Goal: Transaction & Acquisition: Download file/media

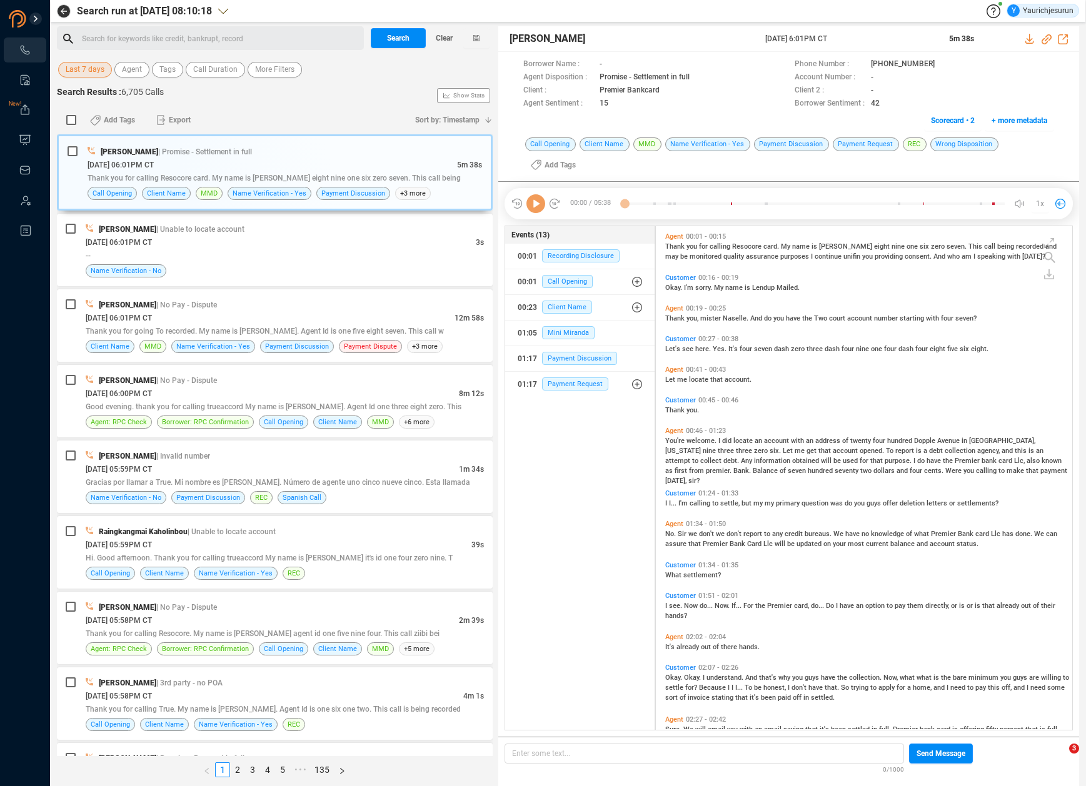
scroll to position [501, 410]
click at [94, 65] on span "Last 7 days" at bounding box center [85, 70] width 39 height 16
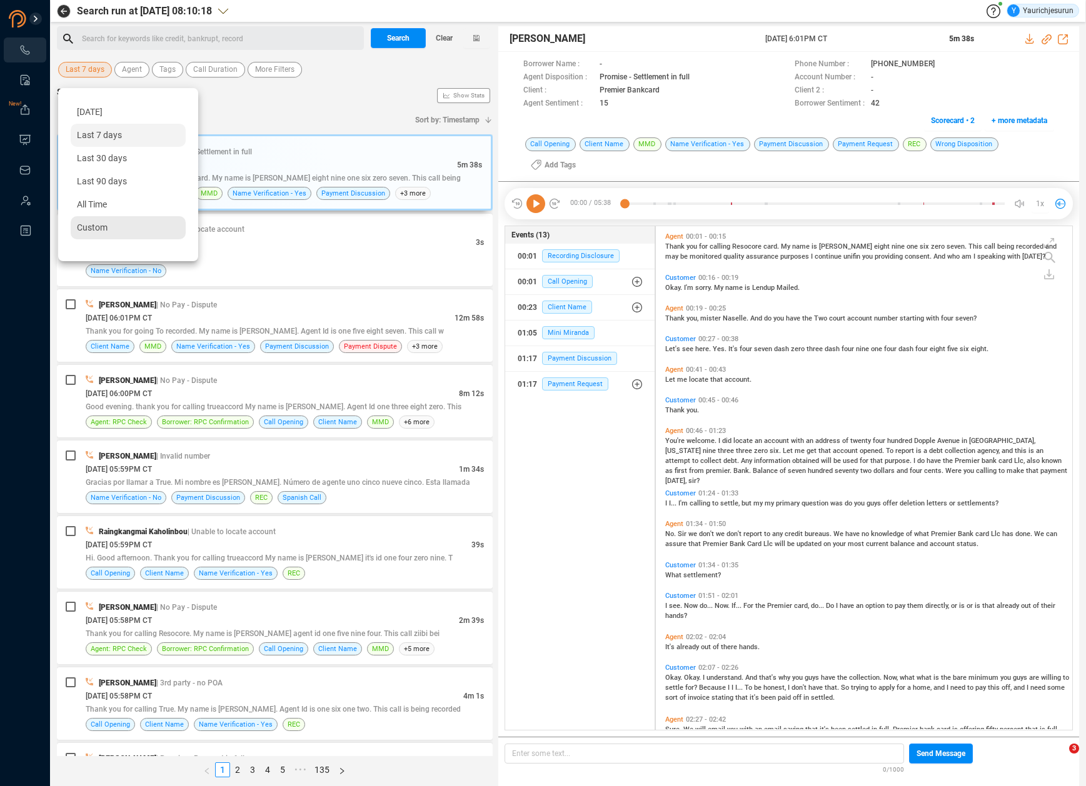
click at [97, 220] on div "Custom" at bounding box center [128, 227] width 115 height 23
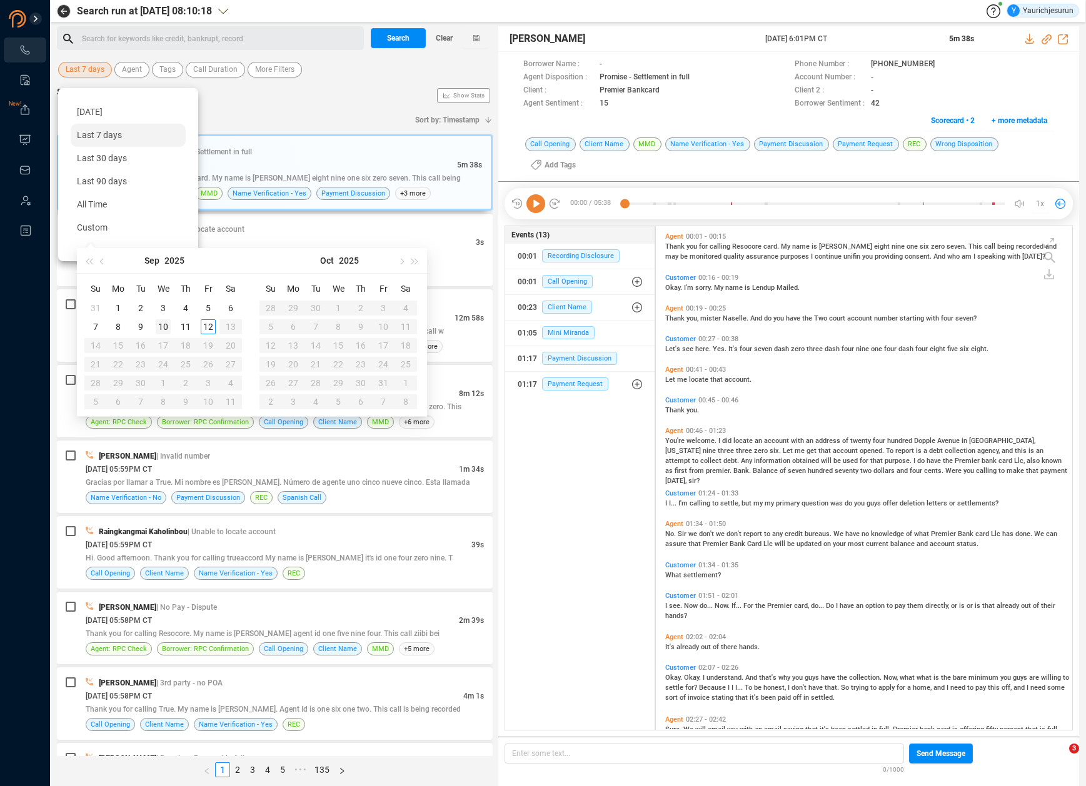
type input "[DATE]"
click at [208, 308] on div "5" at bounding box center [208, 308] width 15 height 15
type input "[DATE]"
click at [207, 328] on div "12" at bounding box center [208, 326] width 15 height 15
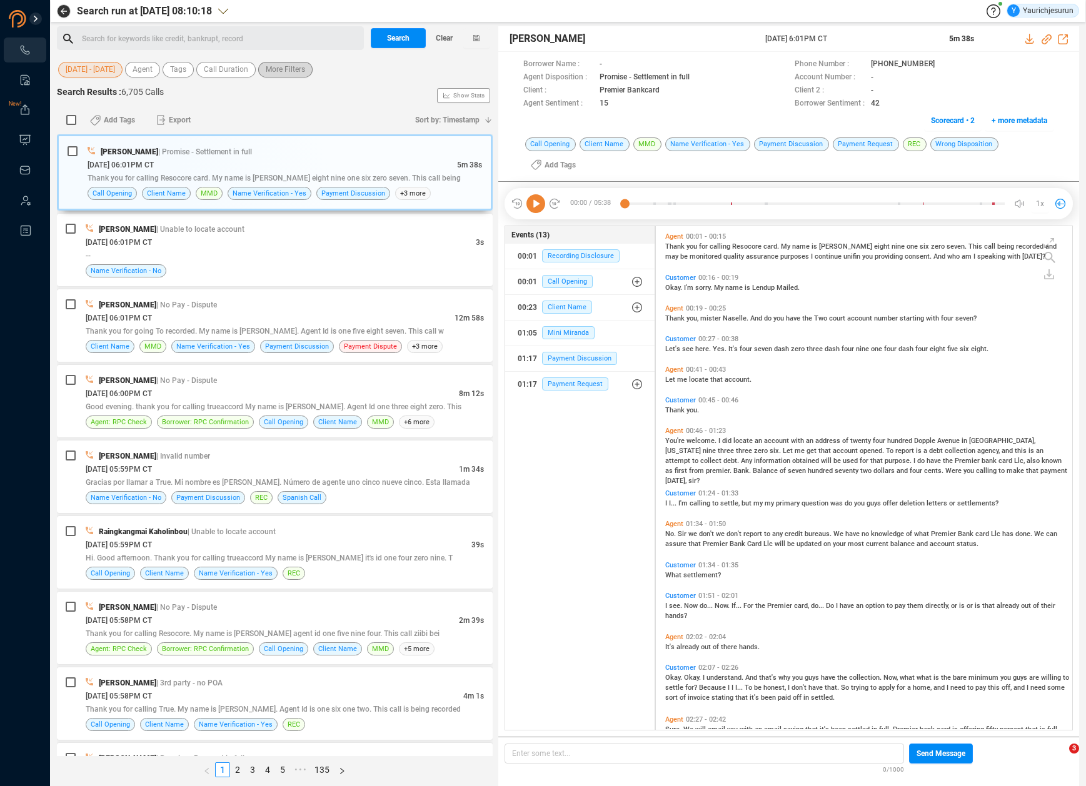
click at [284, 70] on span "More Filters" at bounding box center [285, 70] width 39 height 16
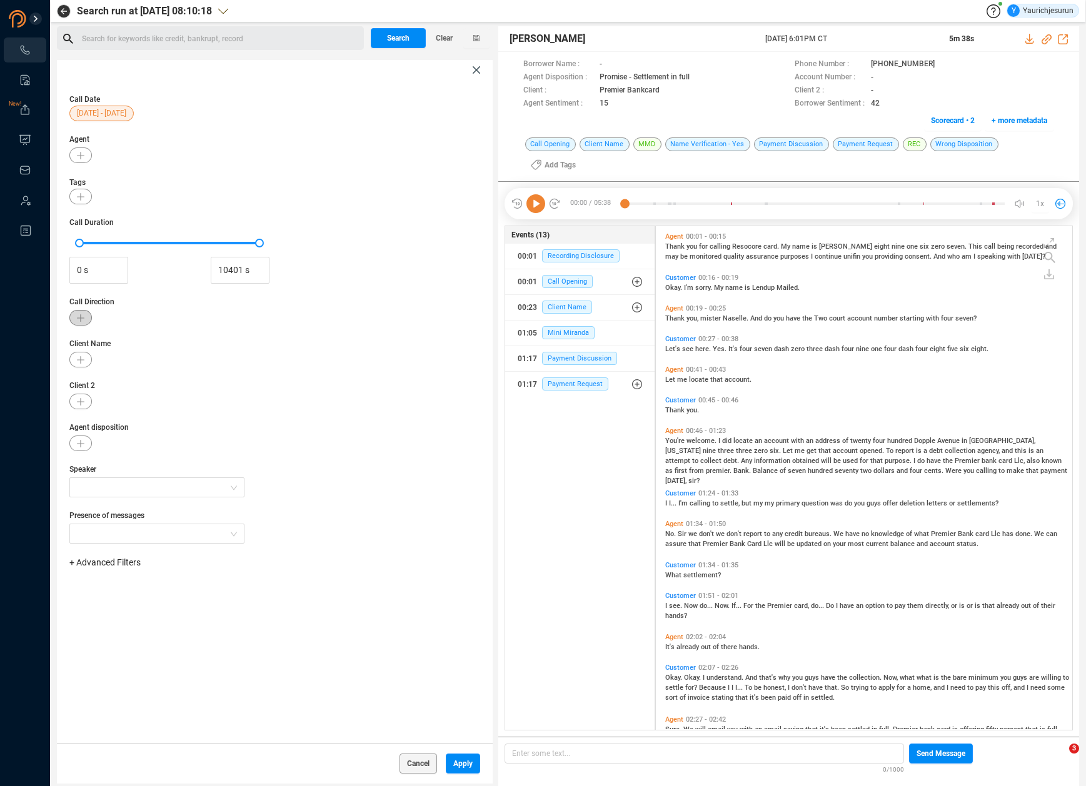
click at [78, 315] on icon "button" at bounding box center [81, 318] width 8 height 8
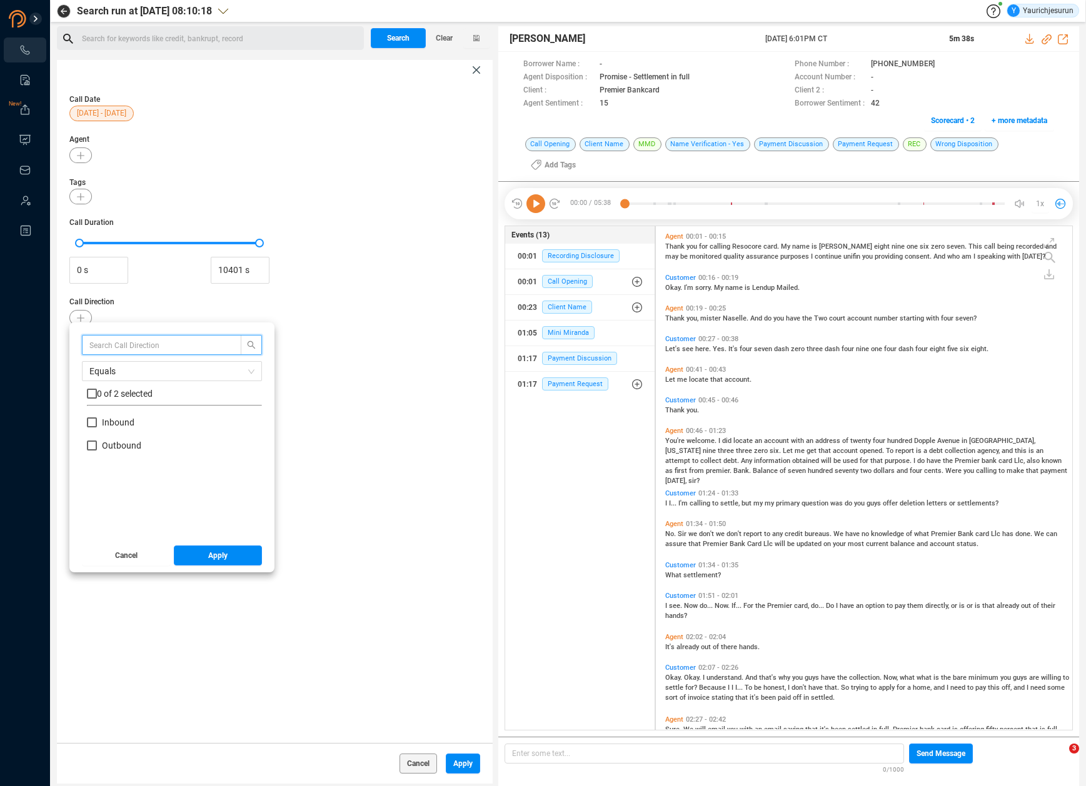
scroll to position [117, 169]
click at [106, 419] on span "Inbound" at bounding box center [118, 423] width 33 height 10
click at [97, 419] on input "Inbound" at bounding box center [92, 423] width 10 height 10
checkbox input "true"
click at [191, 554] on button "Apply" at bounding box center [218, 556] width 89 height 20
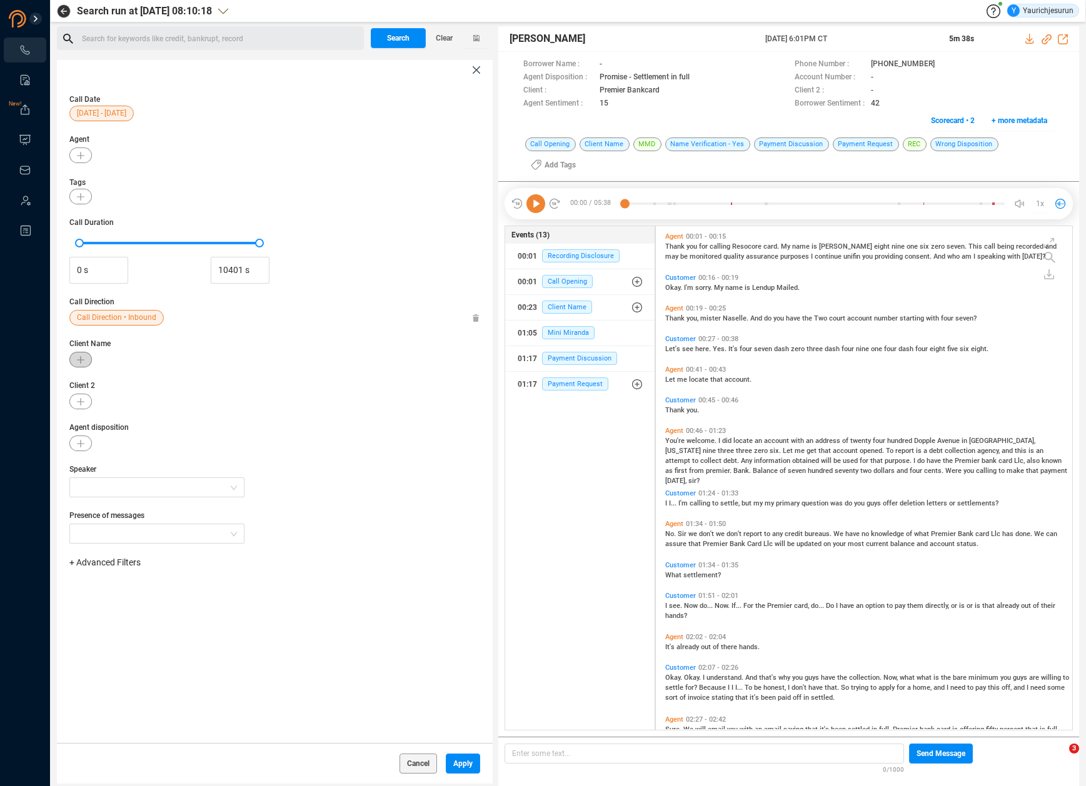
click at [86, 354] on button "button" at bounding box center [80, 360] width 23 height 16
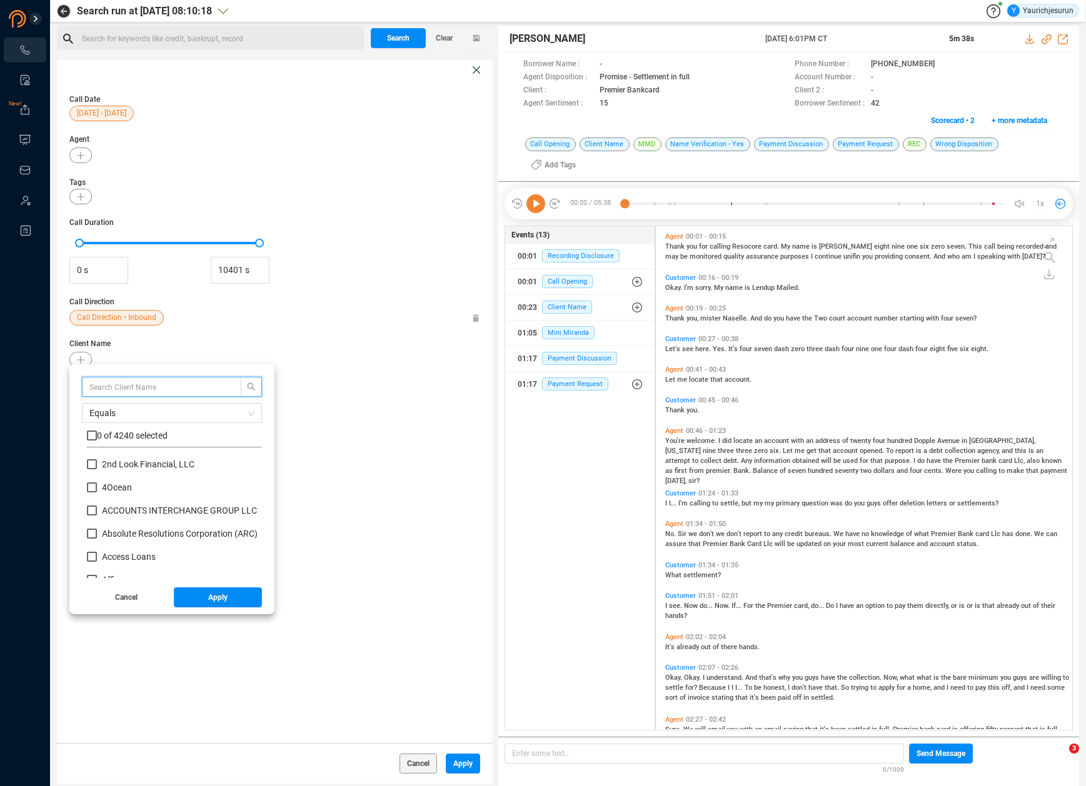
click at [103, 389] on input "text" at bounding box center [155, 387] width 133 height 14
type input "Affirm"
click at [91, 438] on input "checkbox" at bounding box center [92, 436] width 10 height 10
checkbox input "true"
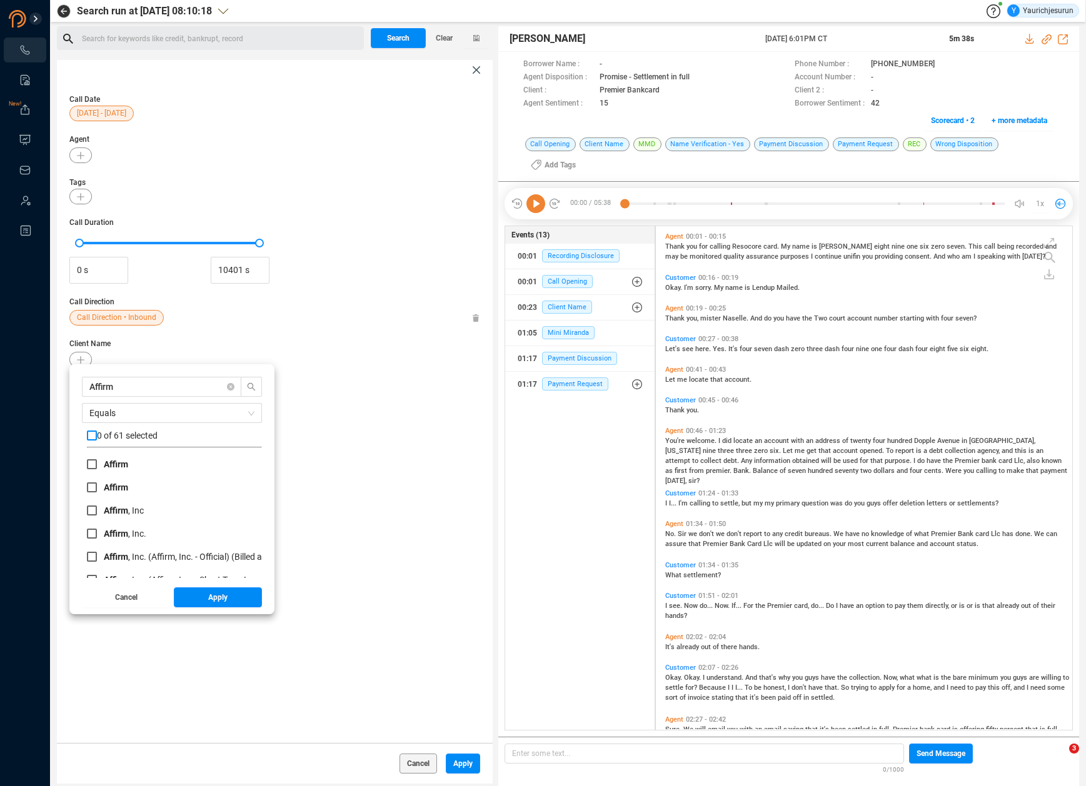
checkbox input "true"
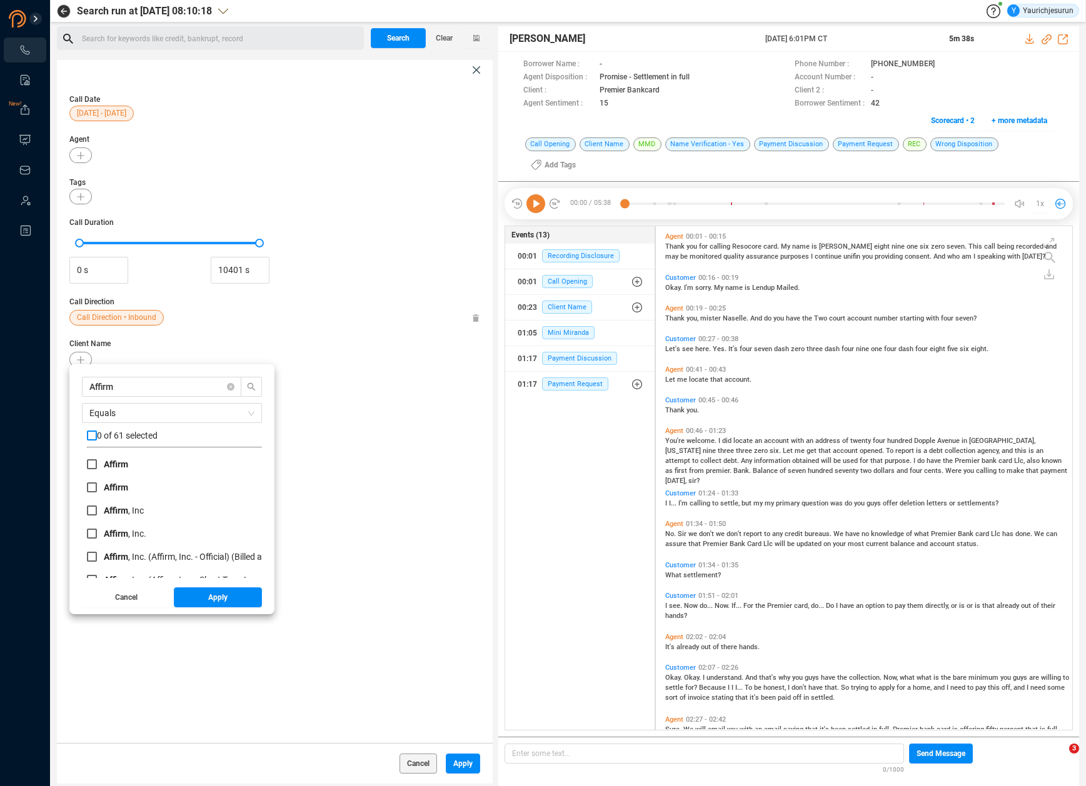
checkbox input "true"
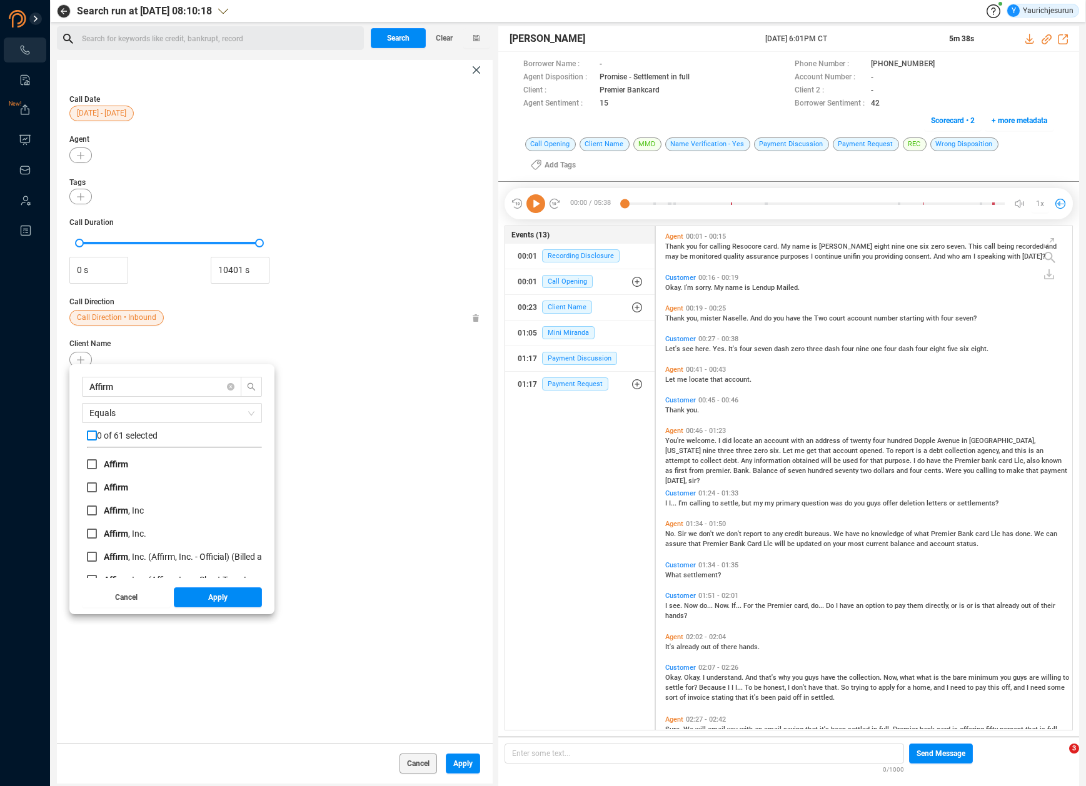
checkbox input "true"
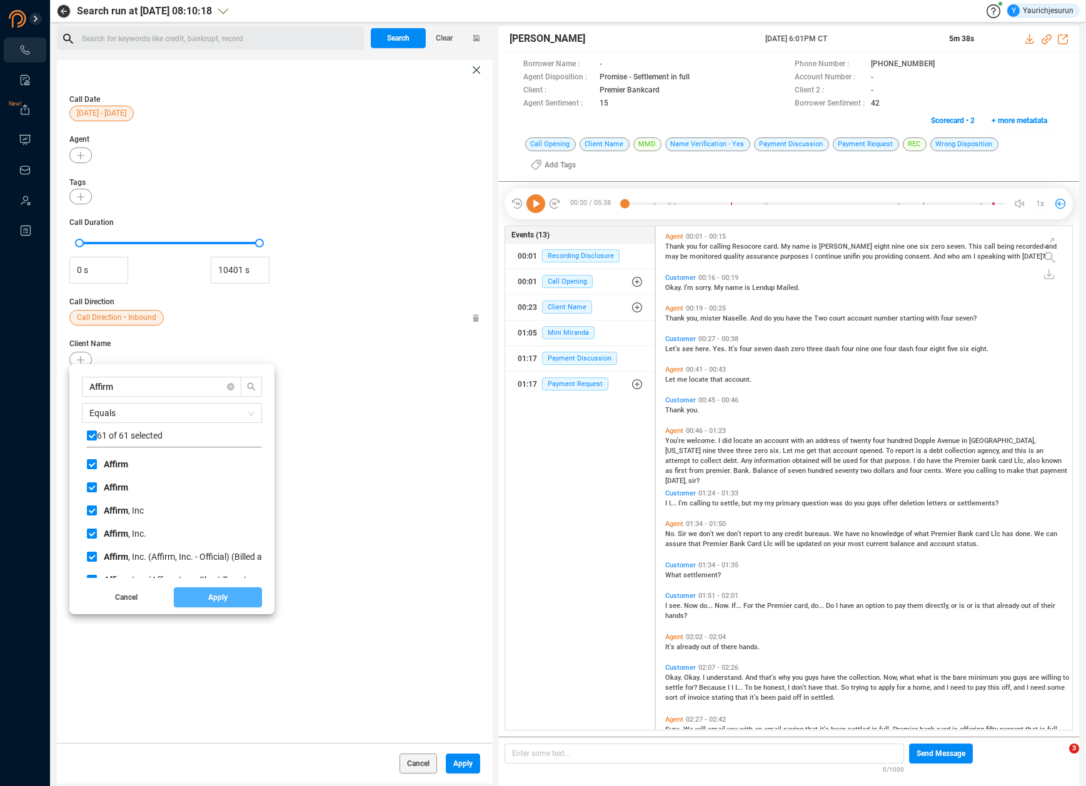
click at [189, 596] on button "Apply" at bounding box center [218, 598] width 89 height 20
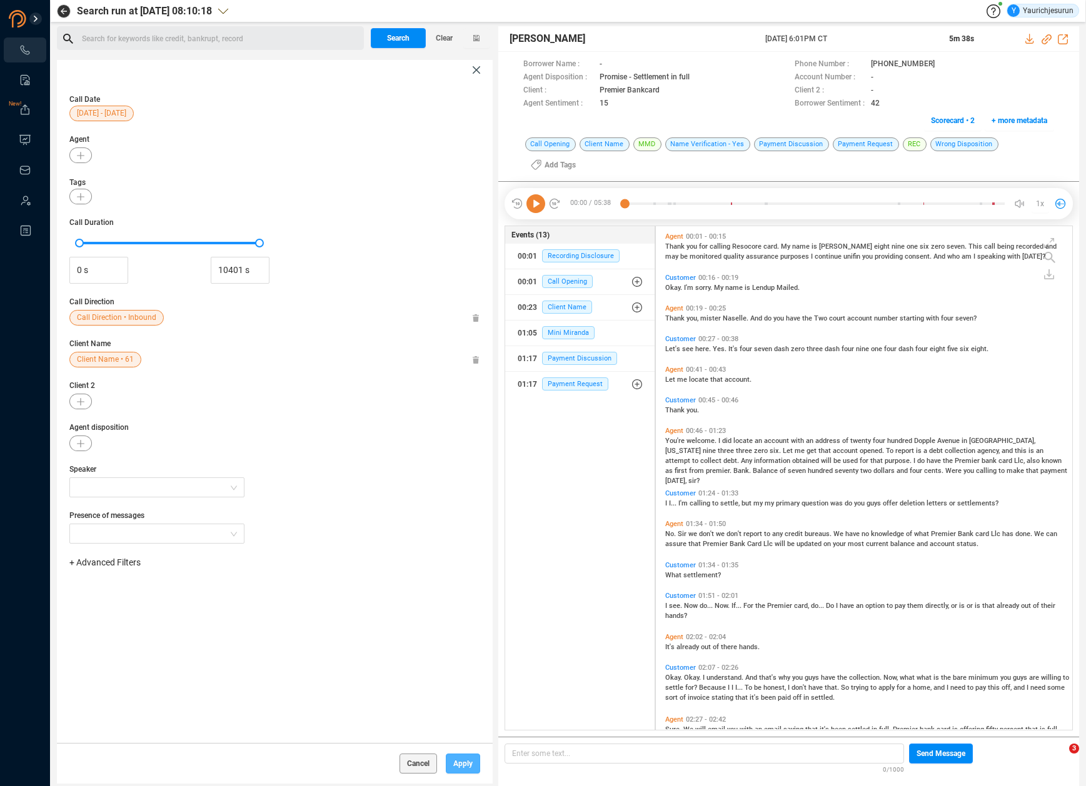
click at [471, 773] on span "Apply" at bounding box center [462, 764] width 19 height 20
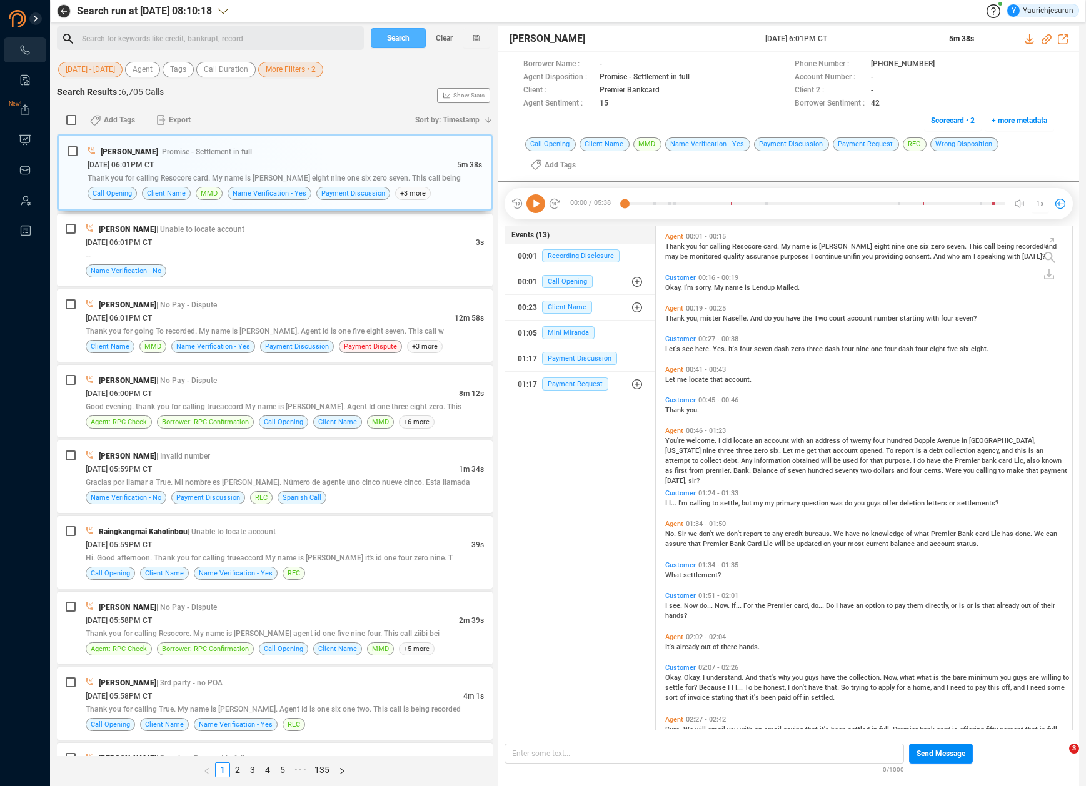
click at [390, 33] on span "Search" at bounding box center [398, 38] width 23 height 20
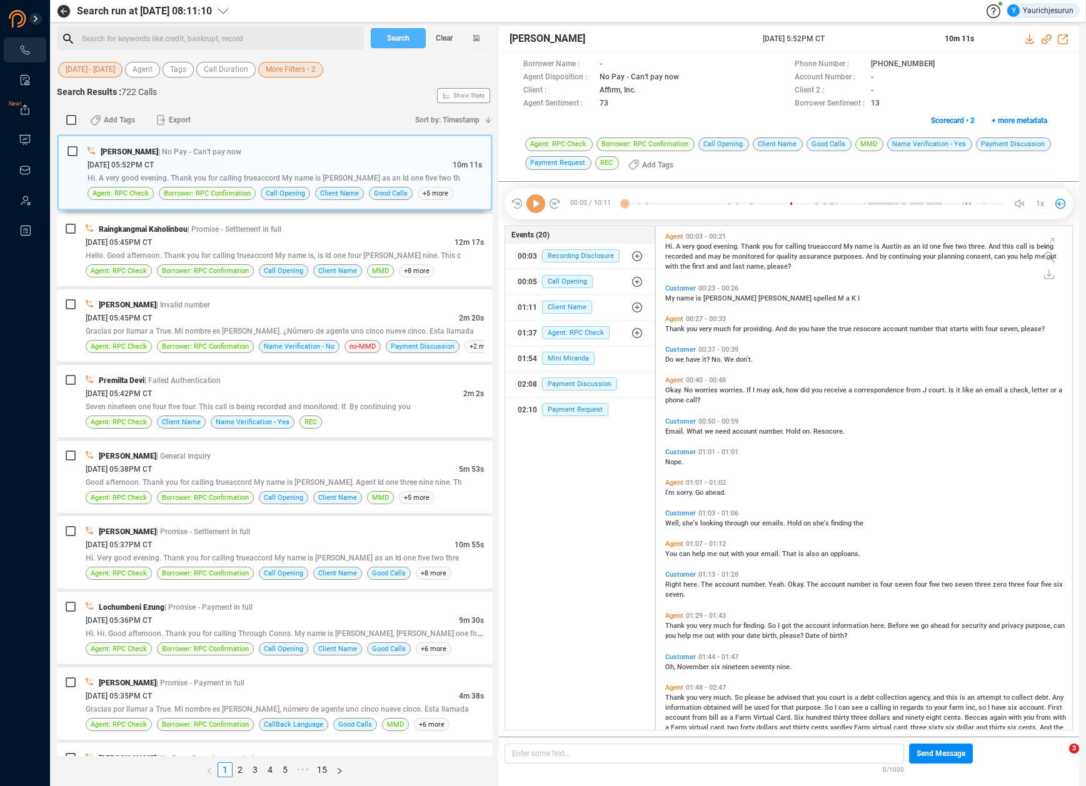
scroll to position [501, 410]
click at [73, 123] on input "checkbox" at bounding box center [71, 120] width 10 height 10
checkbox input "true"
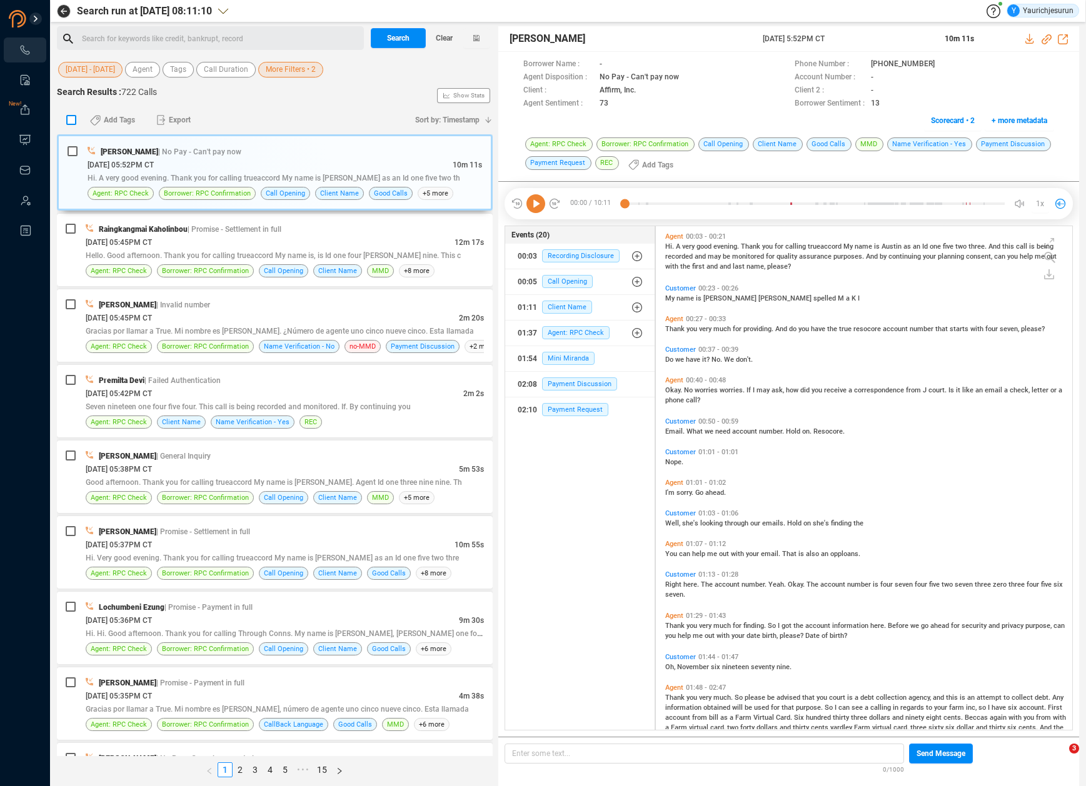
checkbox input "true"
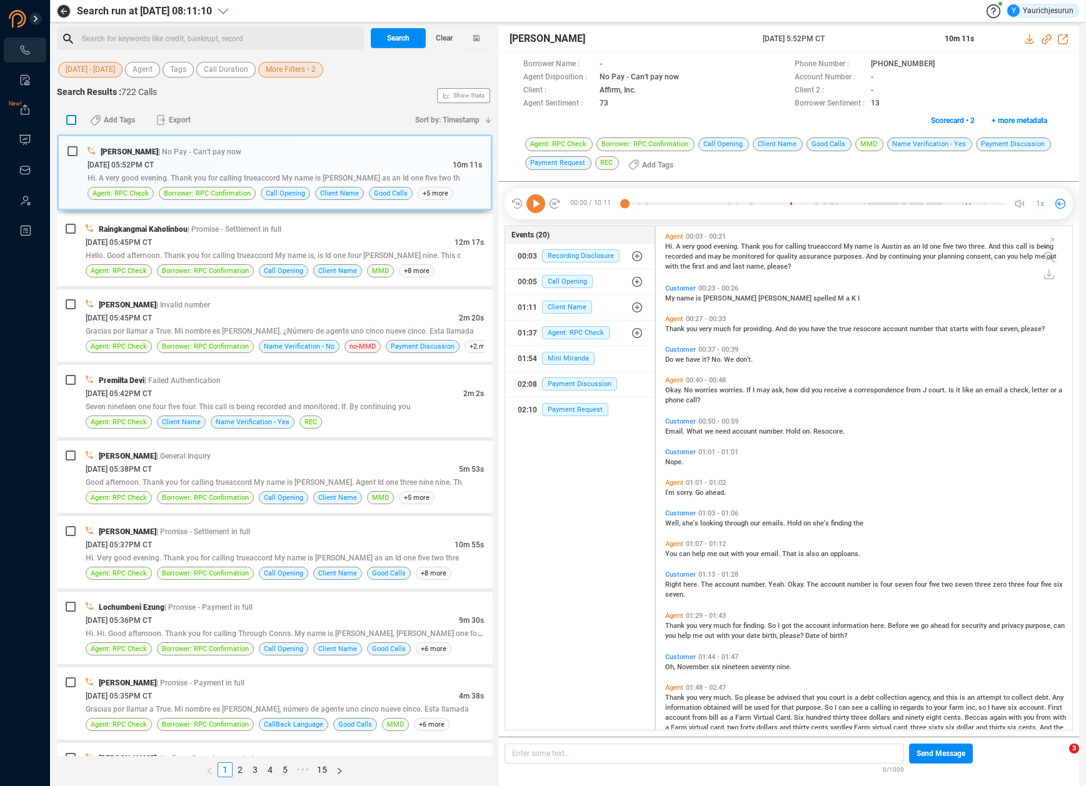
checkbox input "true"
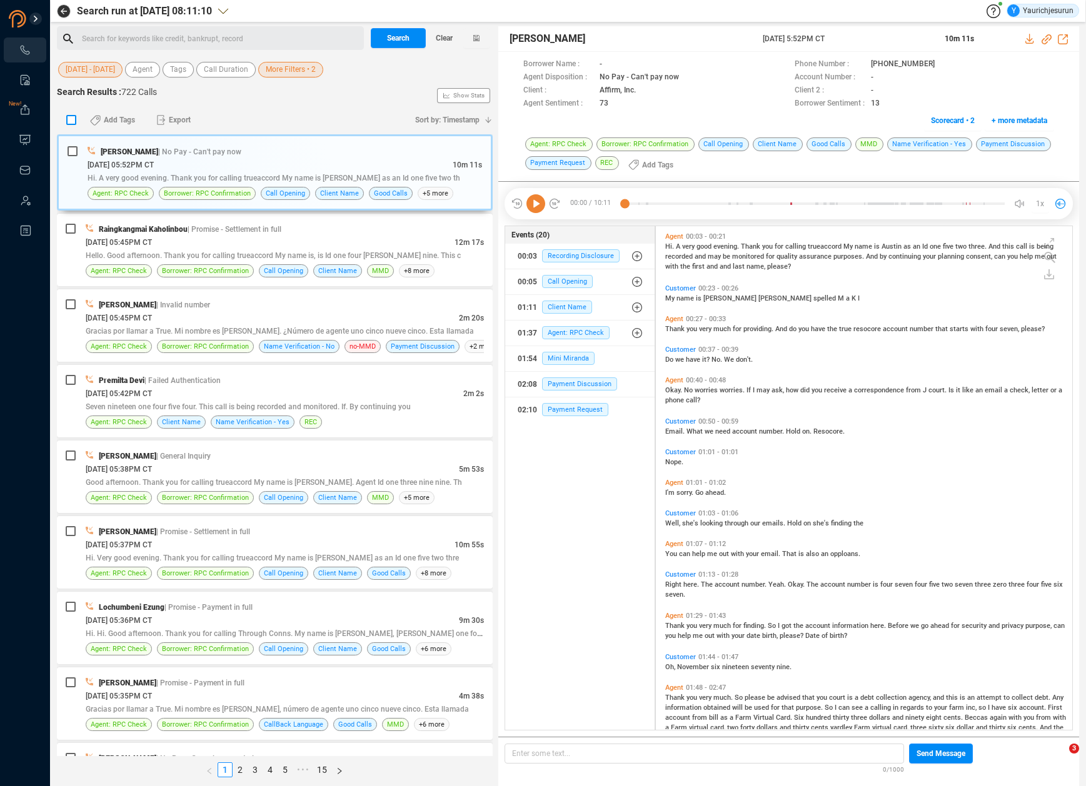
checkbox input "true"
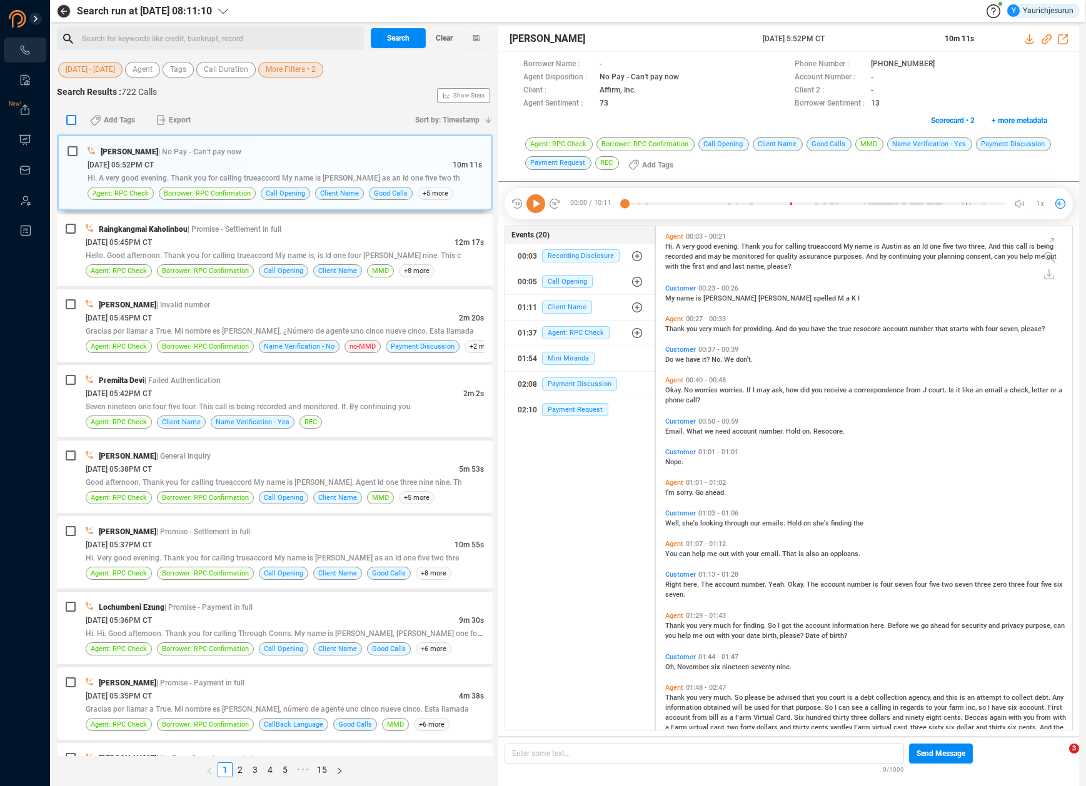
checkbox input "true"
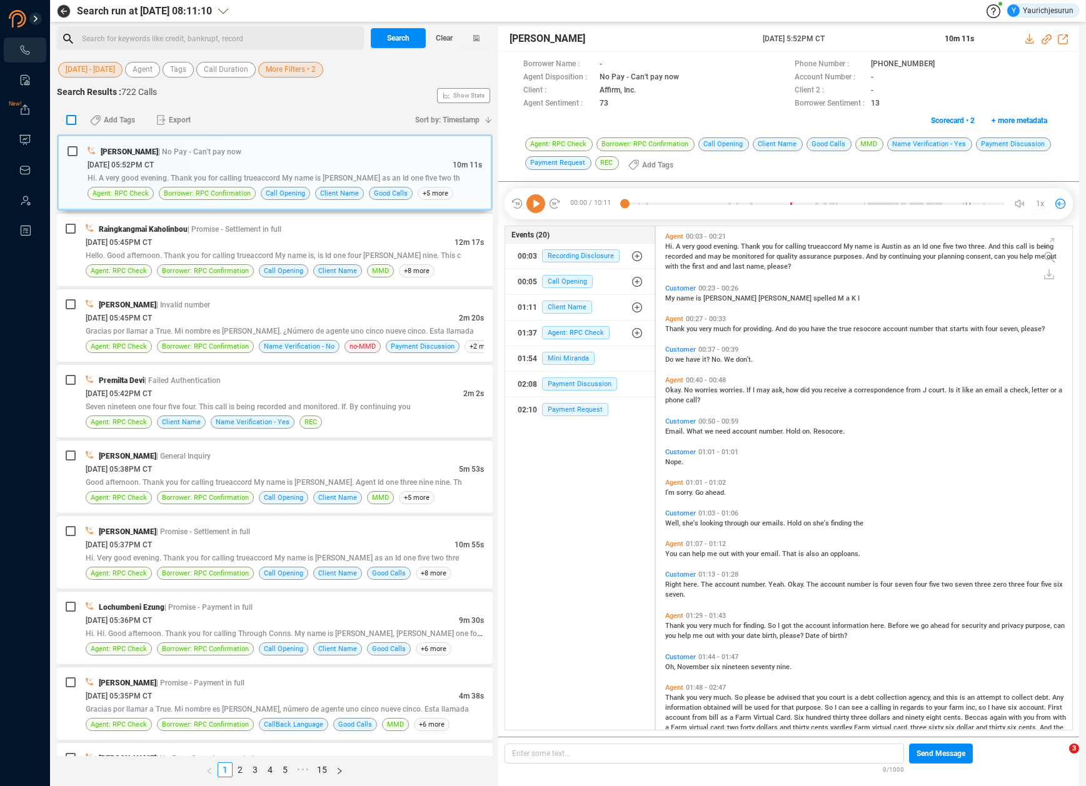
checkbox input "true"
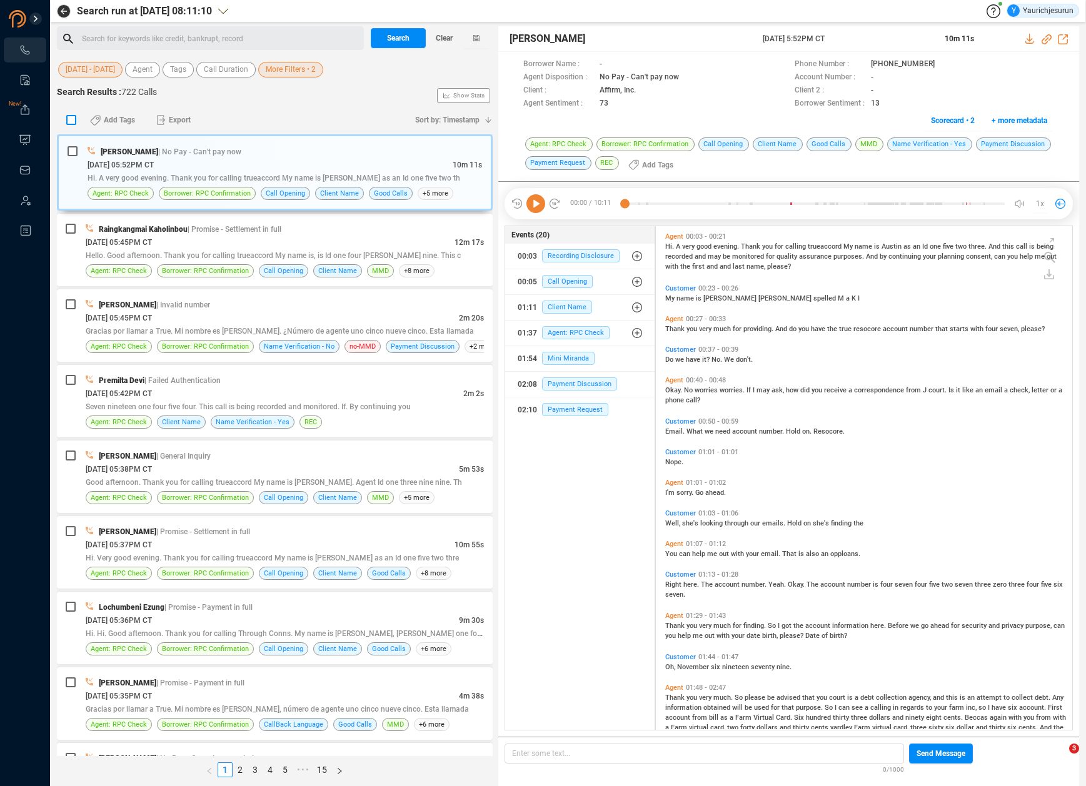
checkbox input "true"
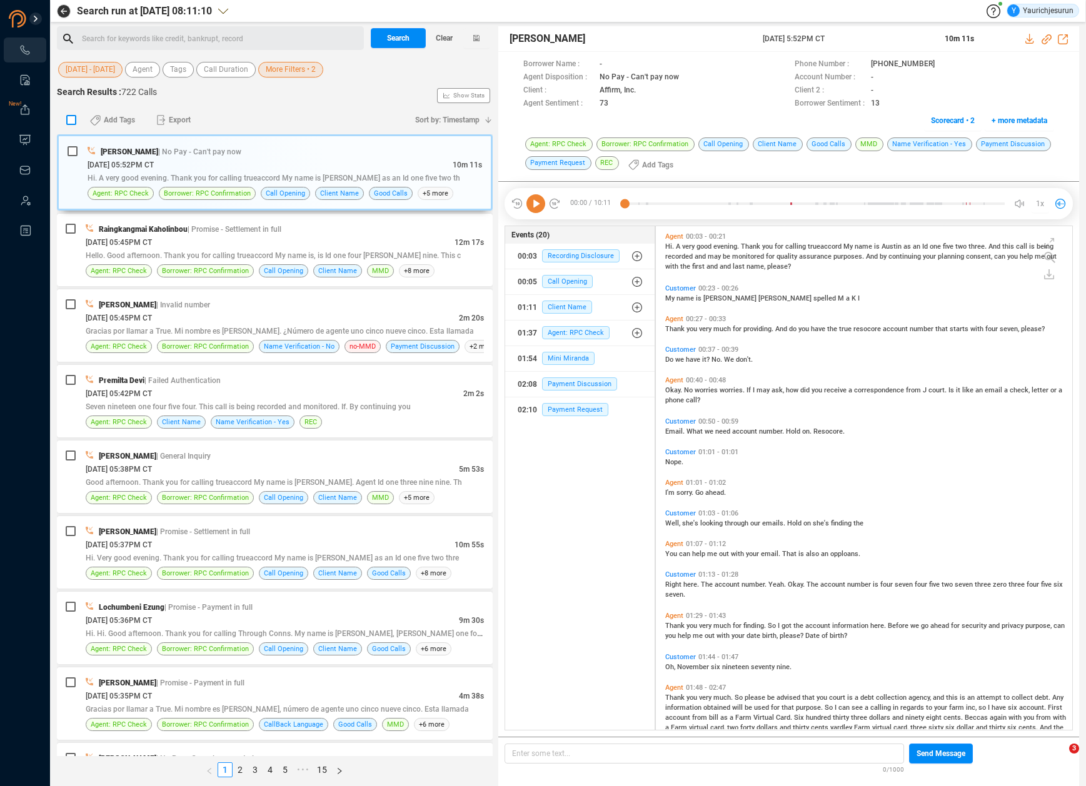
checkbox input "true"
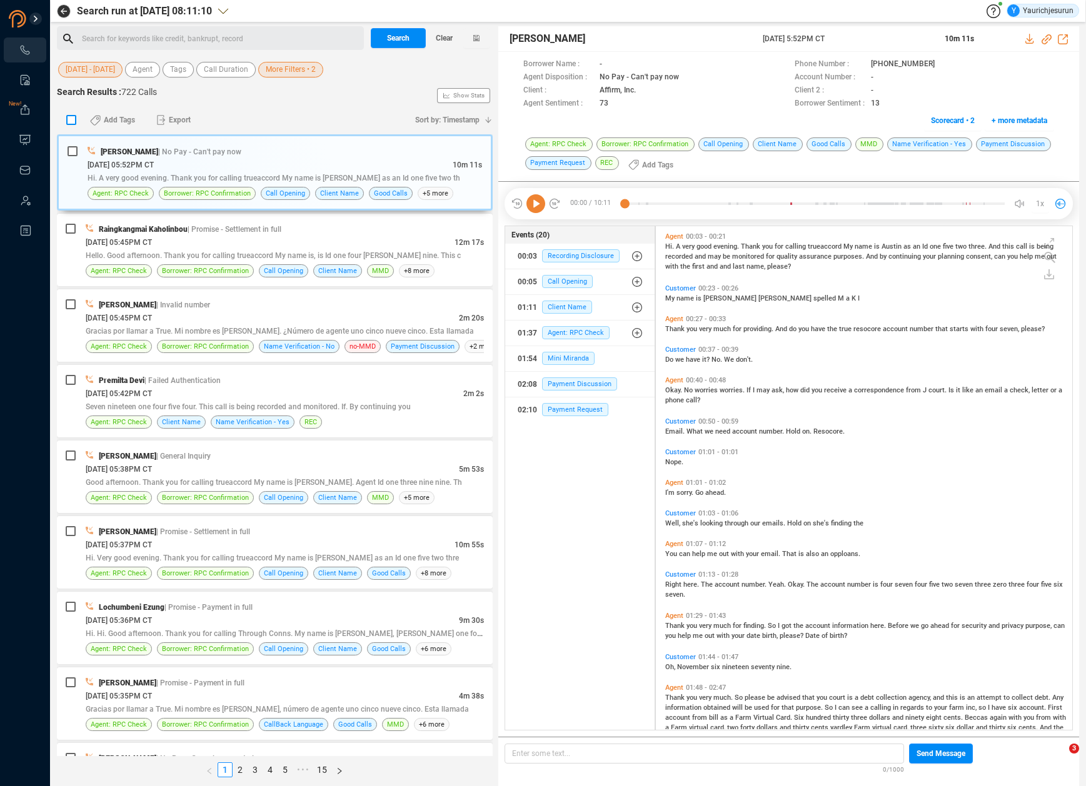
checkbox input "true"
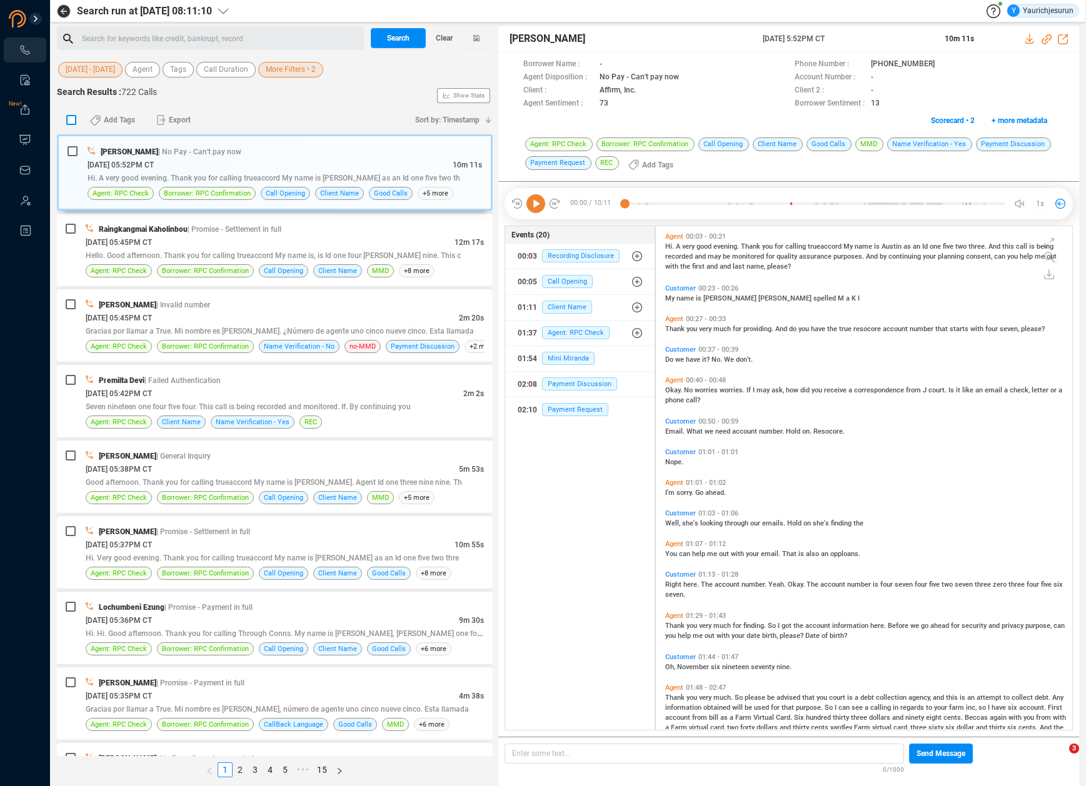
checkbox input "true"
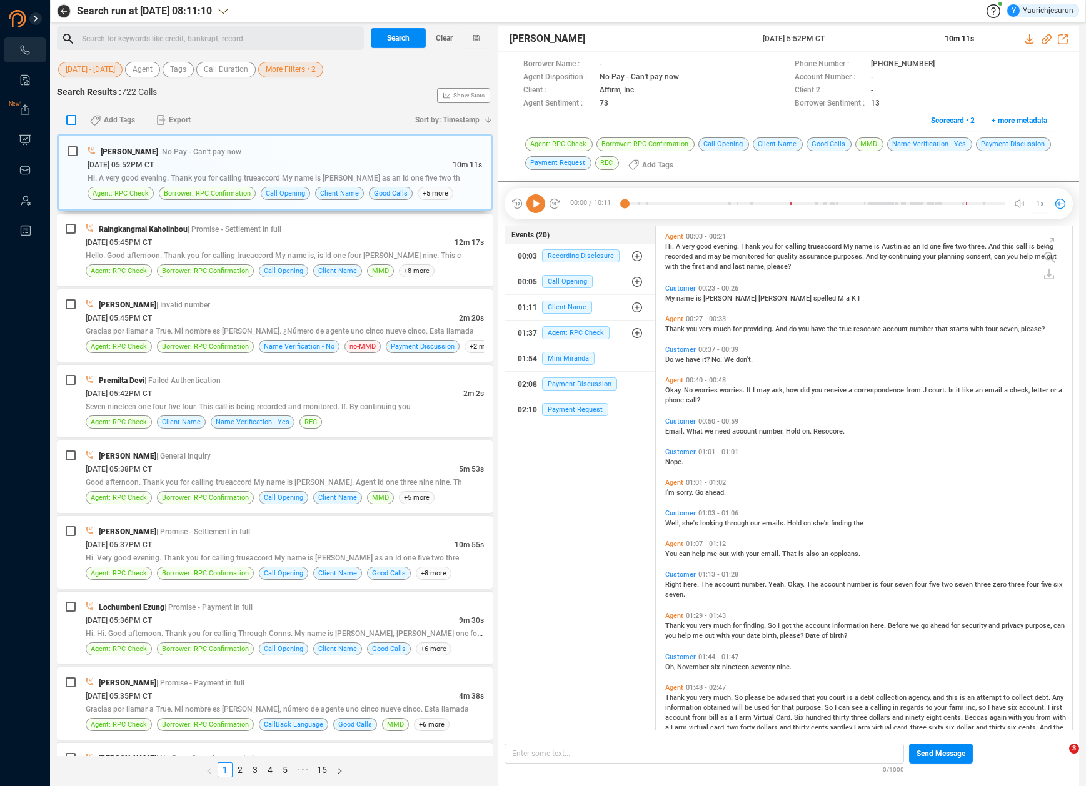
checkbox input "true"
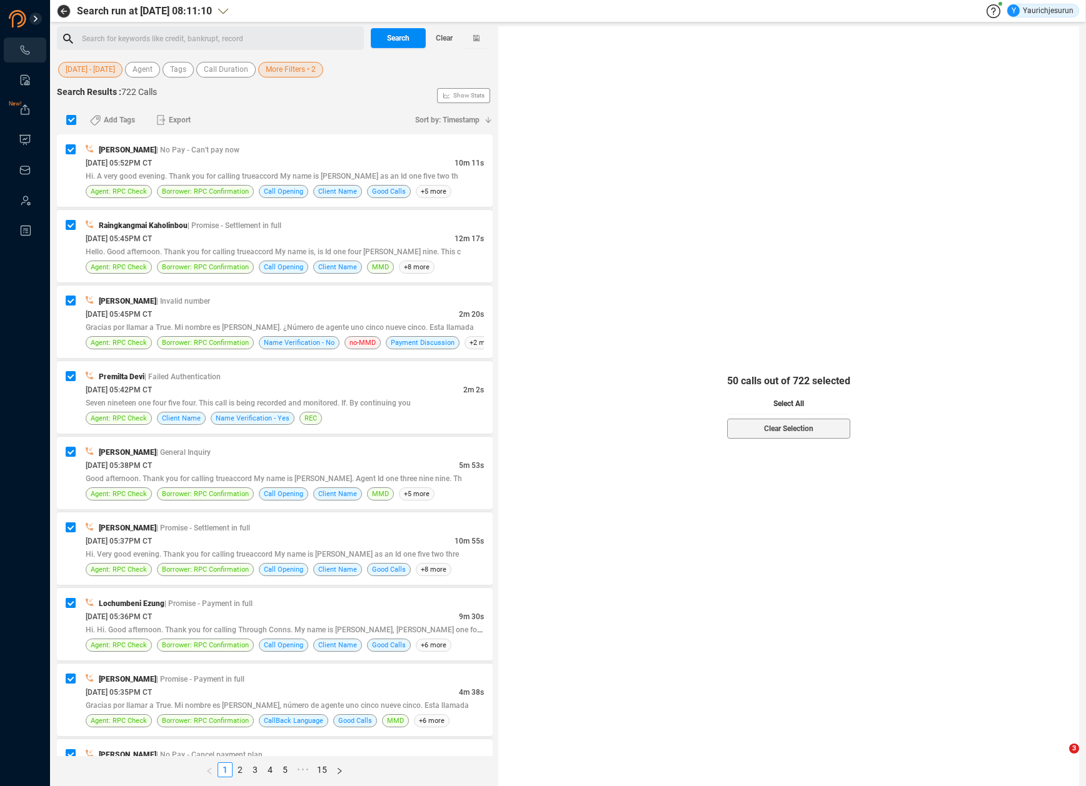
click at [754, 411] on button "Select All" at bounding box center [788, 404] width 123 height 20
click at [181, 124] on span "Export" at bounding box center [180, 120] width 22 height 20
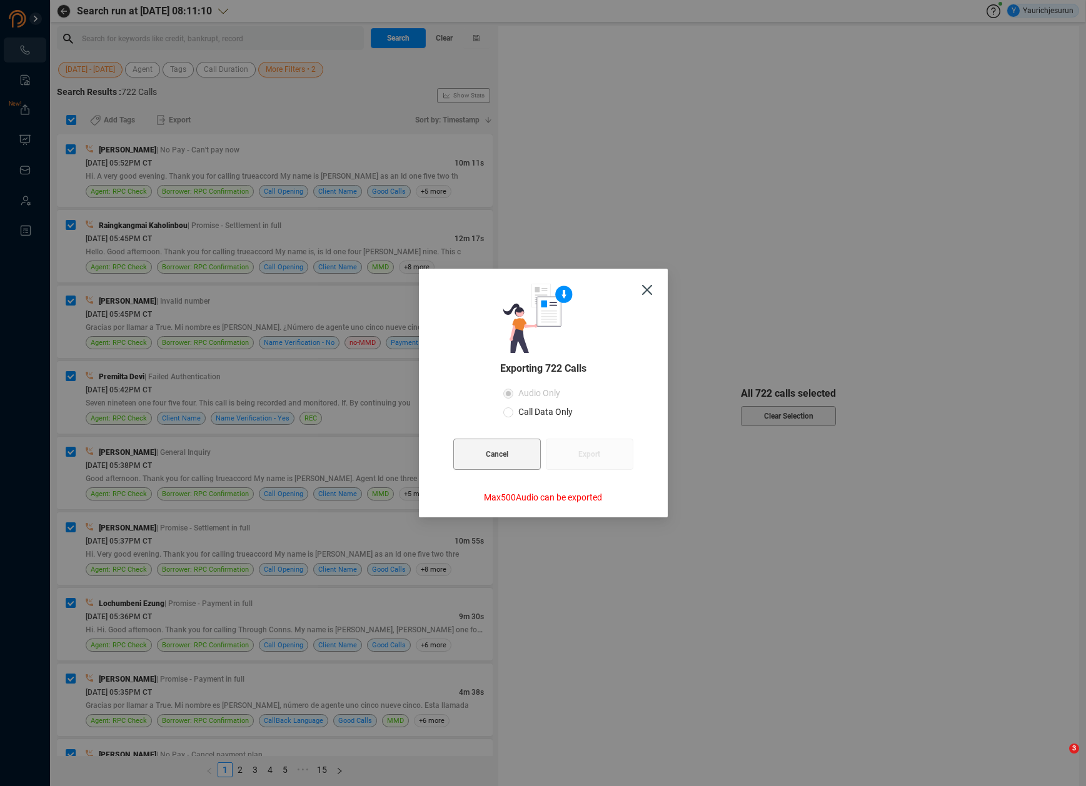
click at [528, 407] on span "Call Data Only" at bounding box center [545, 412] width 64 height 10
click at [513, 408] on input "Call Data Only" at bounding box center [508, 413] width 10 height 10
radio input "true"
radio input "false"
click at [574, 446] on button "Export" at bounding box center [590, 454] width 88 height 31
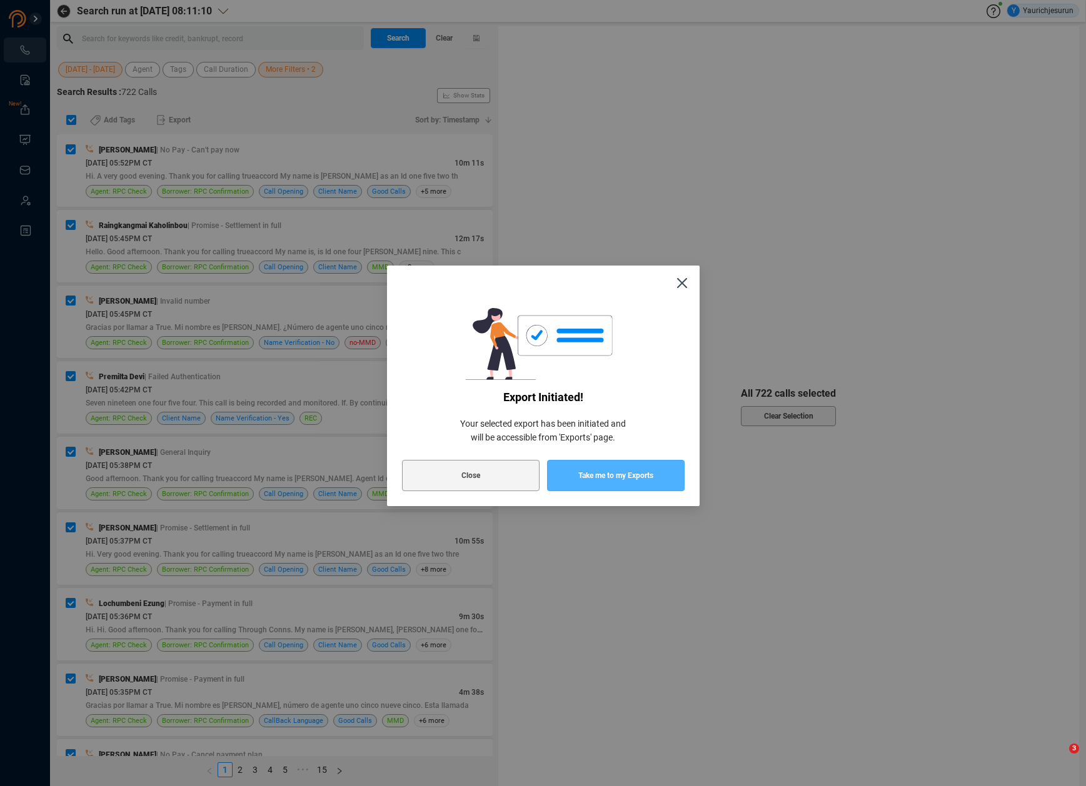
click at [606, 471] on span "Take me to my Exports" at bounding box center [615, 475] width 75 height 31
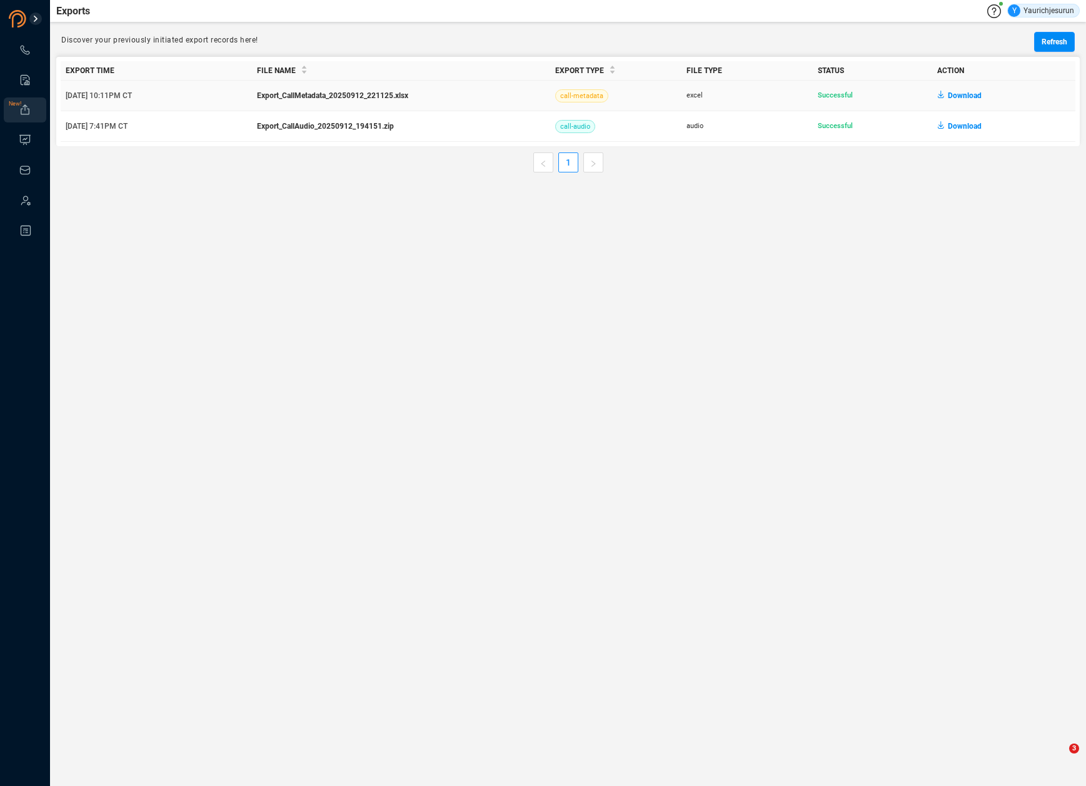
click at [967, 96] on span "Download" at bounding box center [965, 96] width 34 height 20
click at [24, 51] on icon at bounding box center [25, 50] width 9 height 9
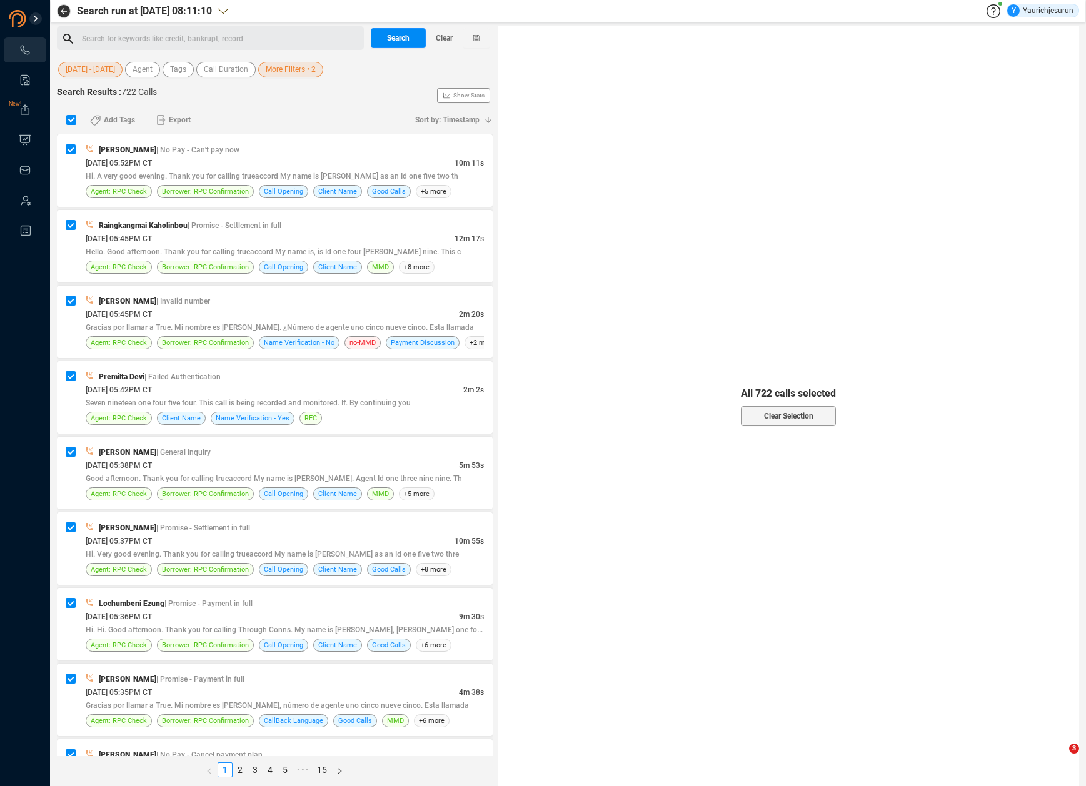
click at [303, 72] on span "More Filters • 2" at bounding box center [291, 70] width 50 height 16
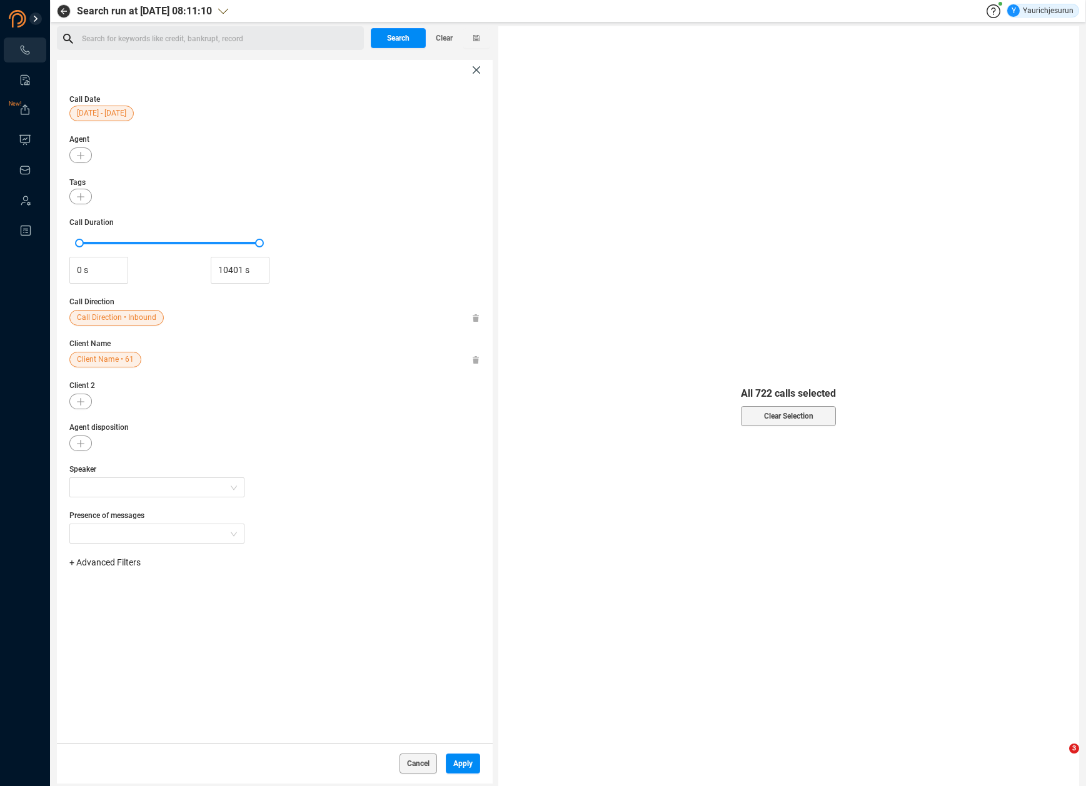
click at [91, 361] on span "Client Name • 61" at bounding box center [105, 360] width 57 height 16
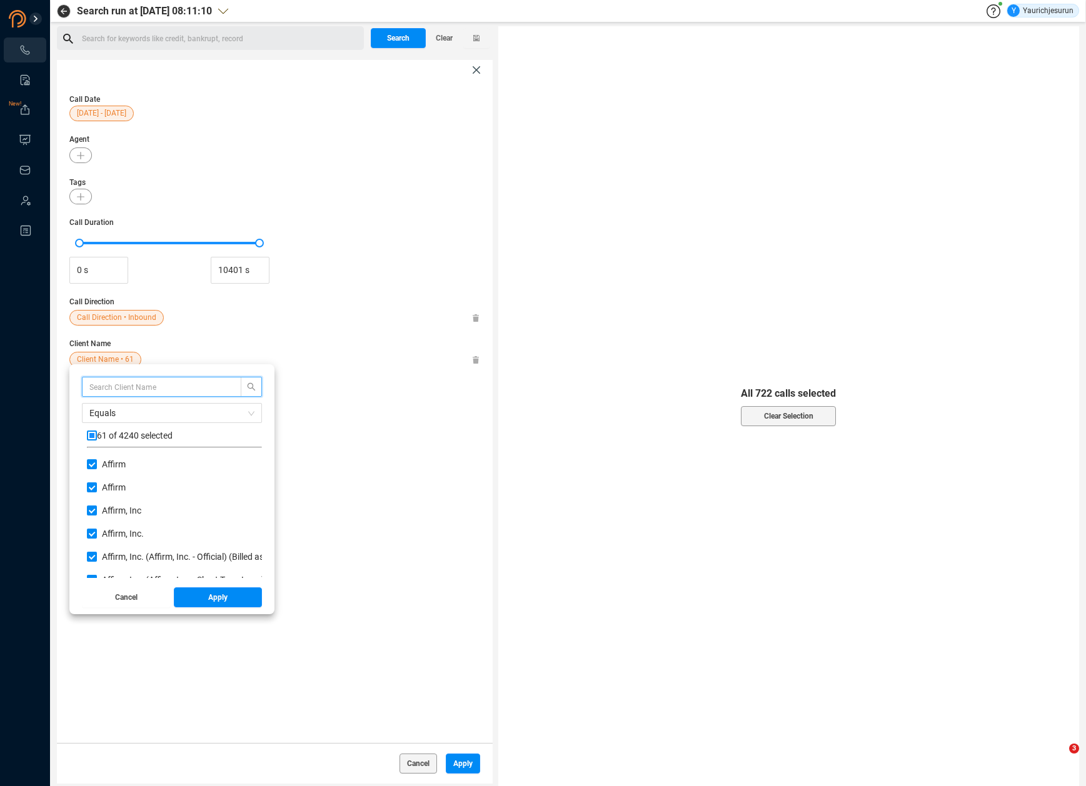
scroll to position [117, 169]
click at [102, 414] on span "Equals" at bounding box center [171, 413] width 165 height 19
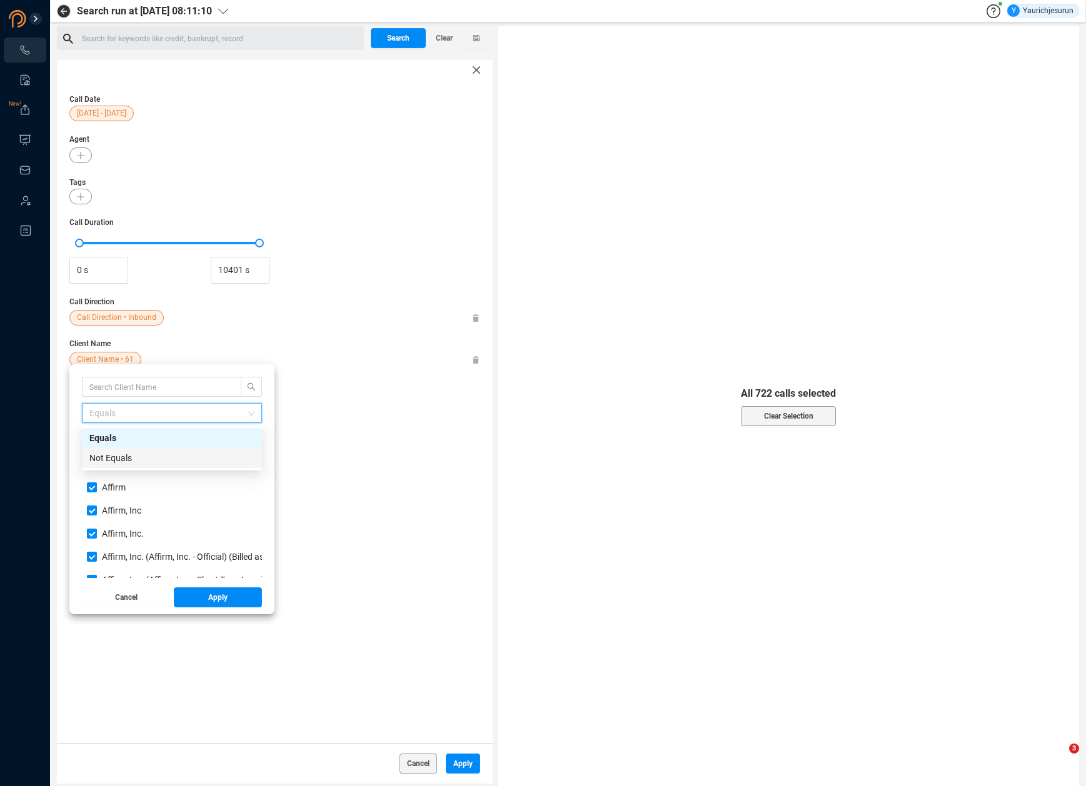
click at [113, 454] on div "Not Equals" at bounding box center [171, 458] width 165 height 14
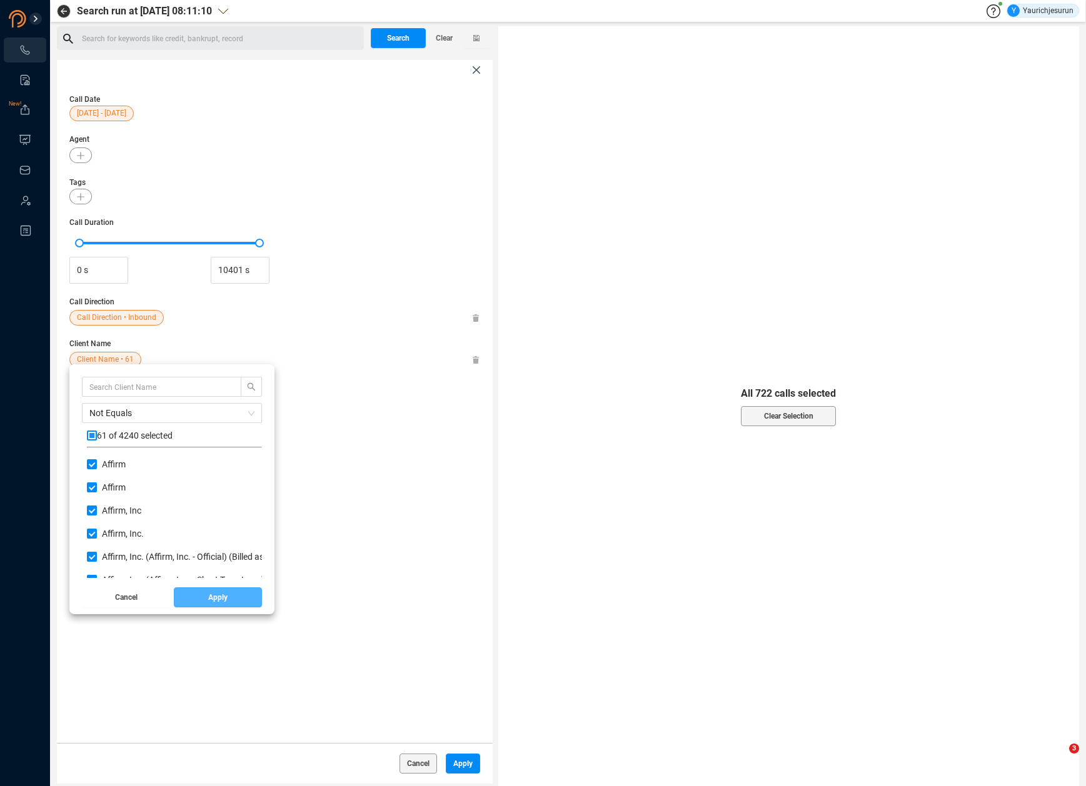
click at [179, 591] on button "Apply" at bounding box center [218, 598] width 89 height 20
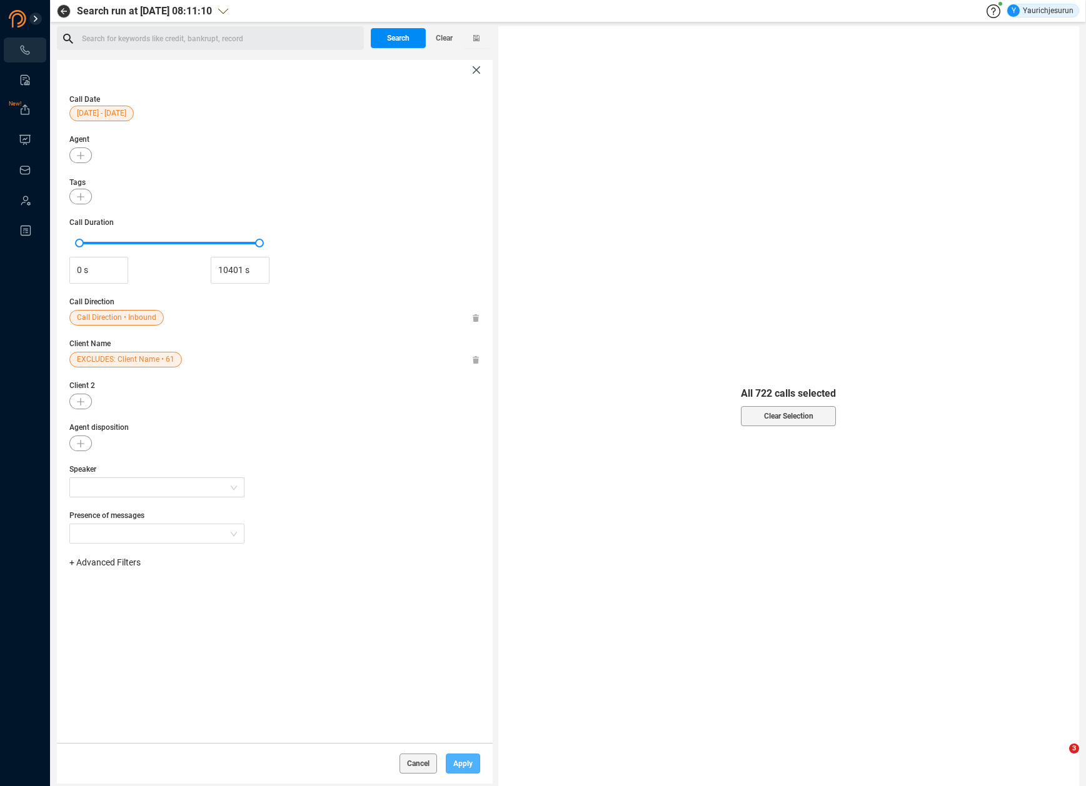
click at [452, 758] on button "Apply" at bounding box center [463, 764] width 34 height 20
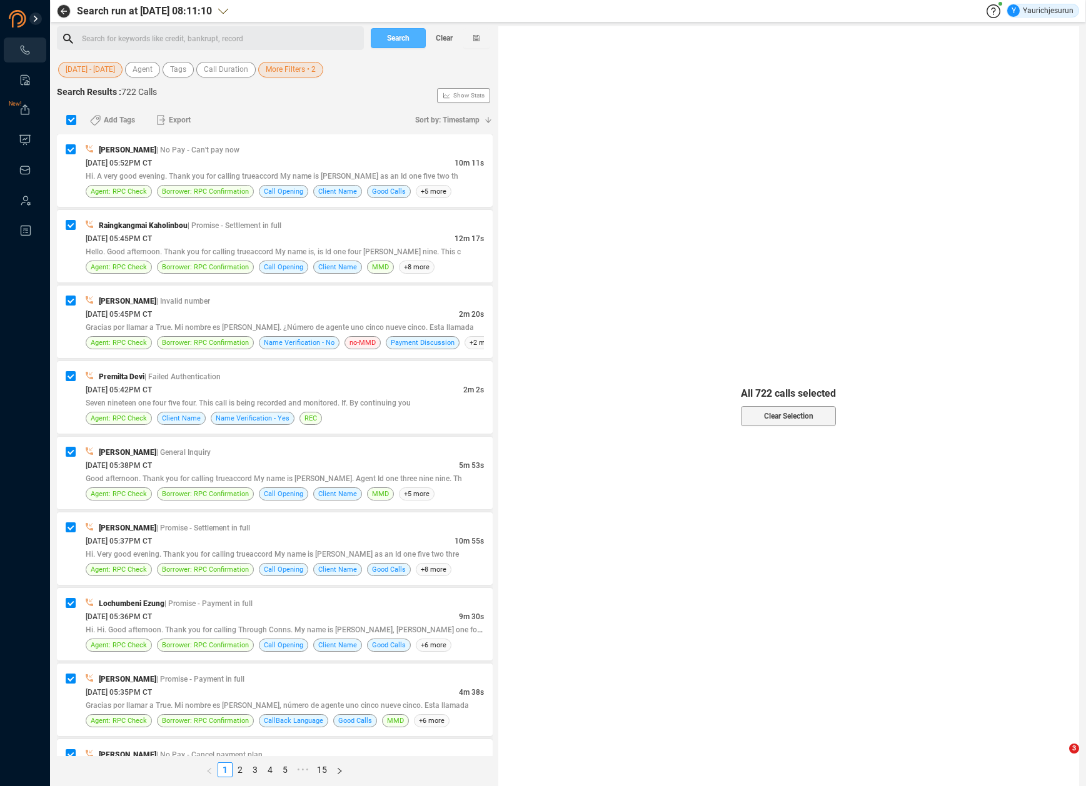
click at [399, 43] on span "Search" at bounding box center [398, 38] width 23 height 20
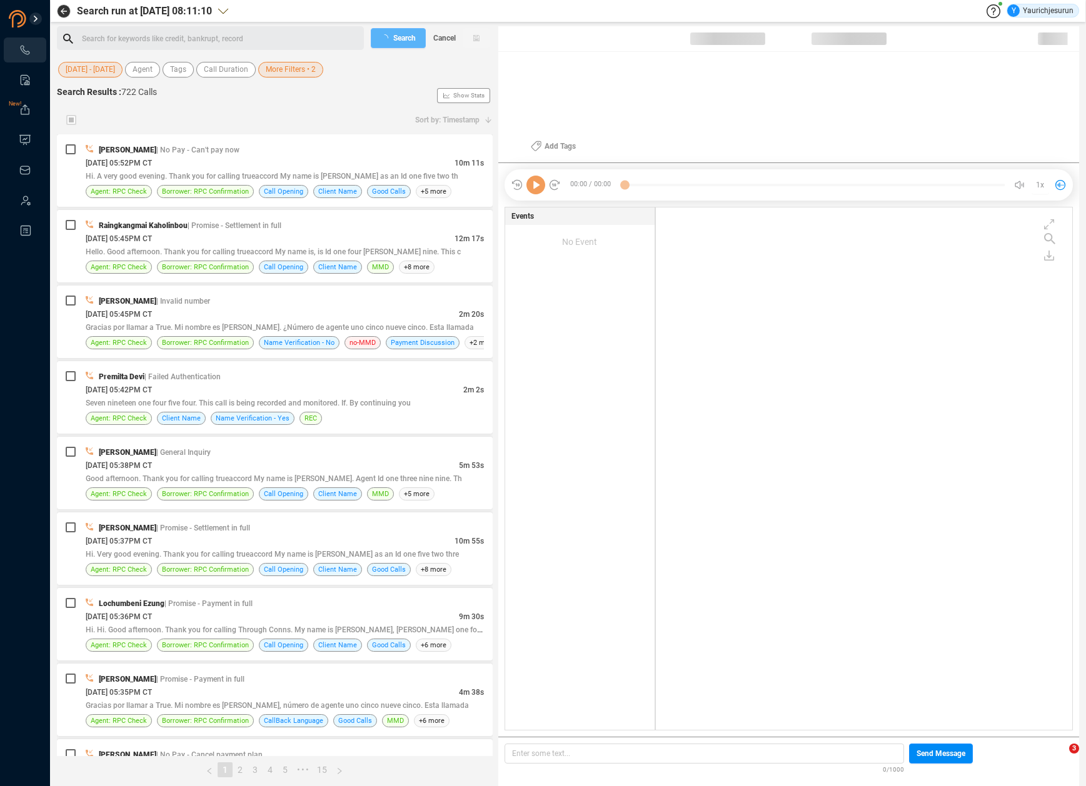
scroll to position [520, 410]
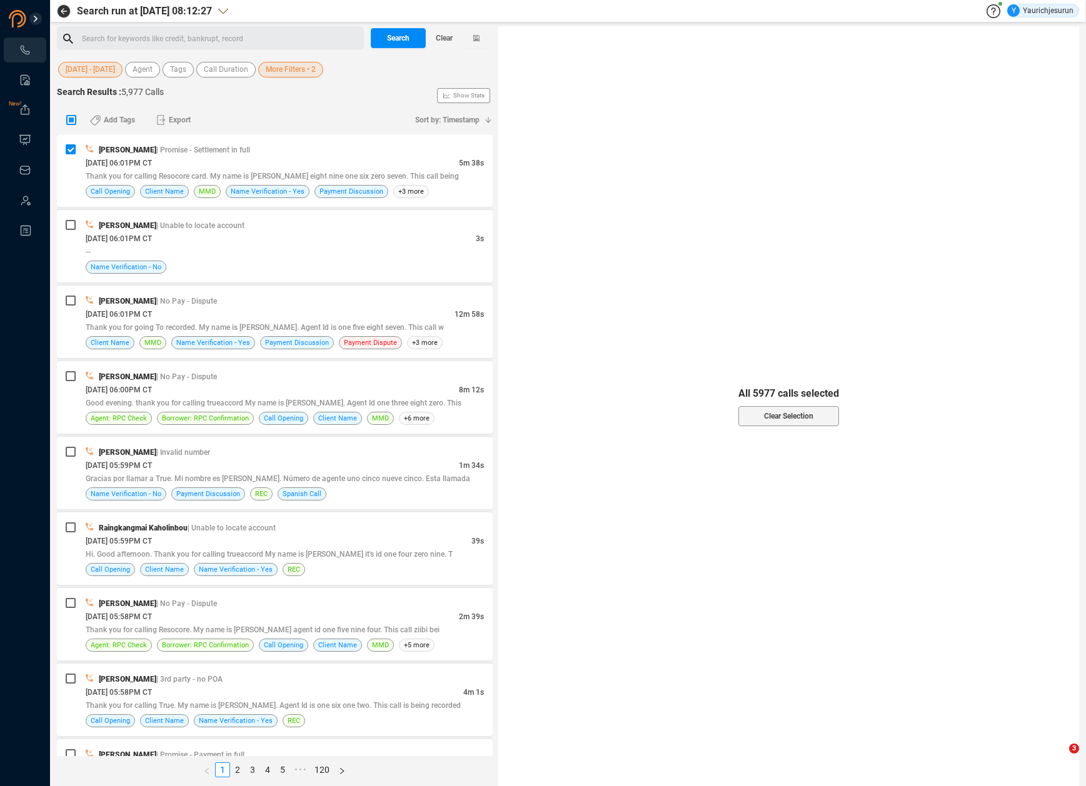
click at [68, 119] on input "checkbox" at bounding box center [71, 120] width 10 height 10
checkbox input "true"
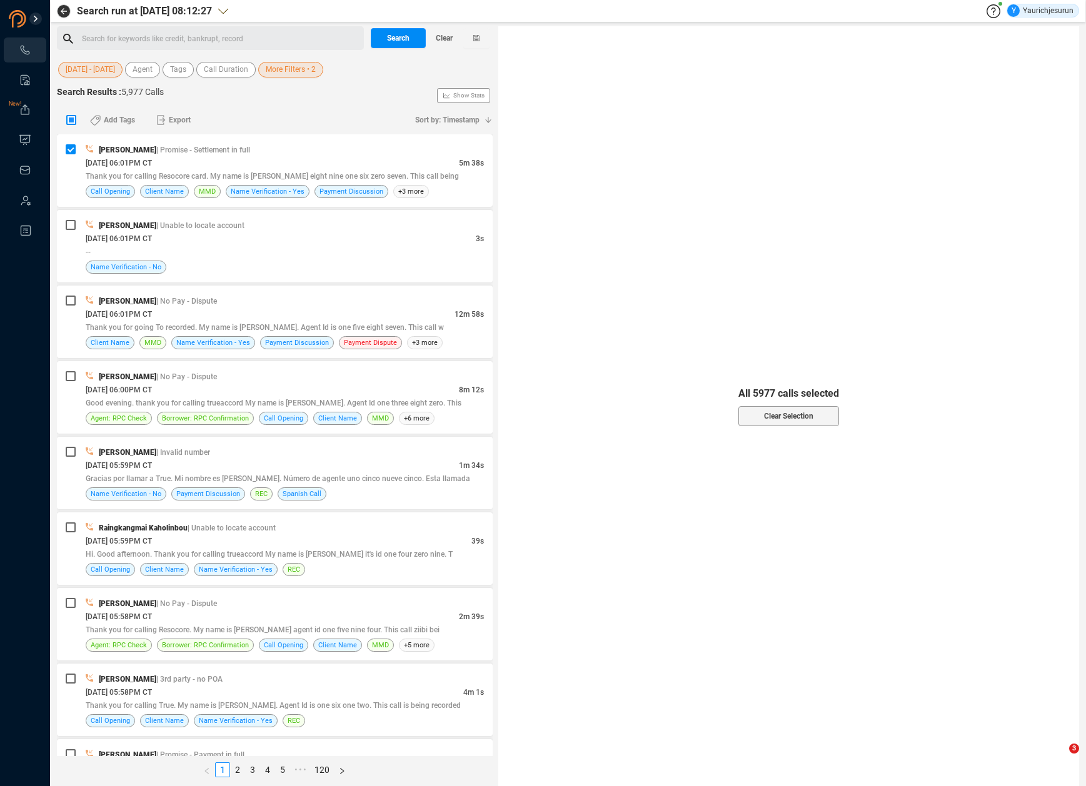
checkbox input "true"
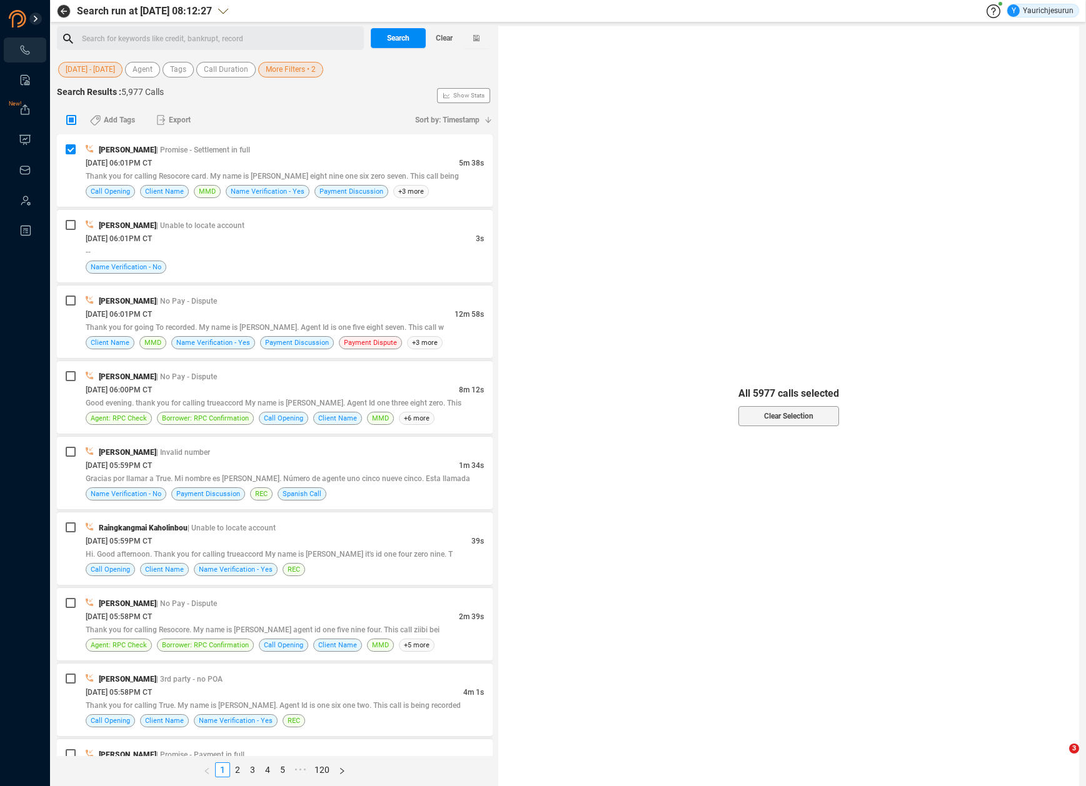
checkbox input "true"
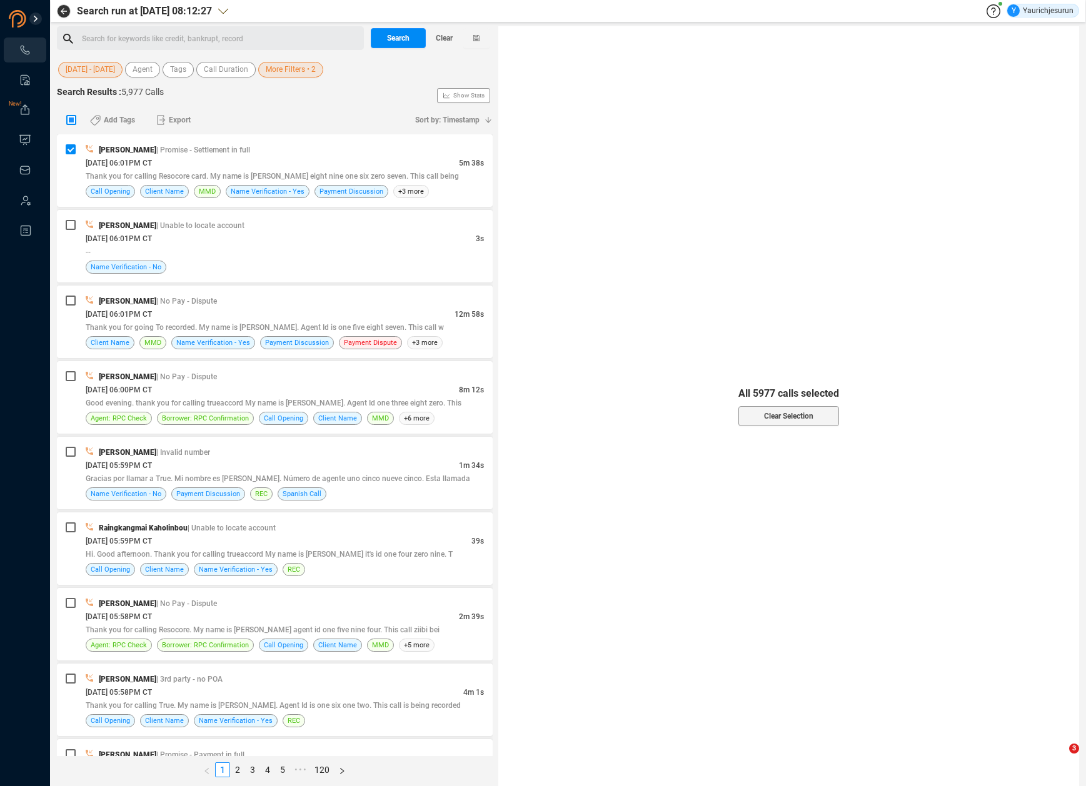
checkbox input "true"
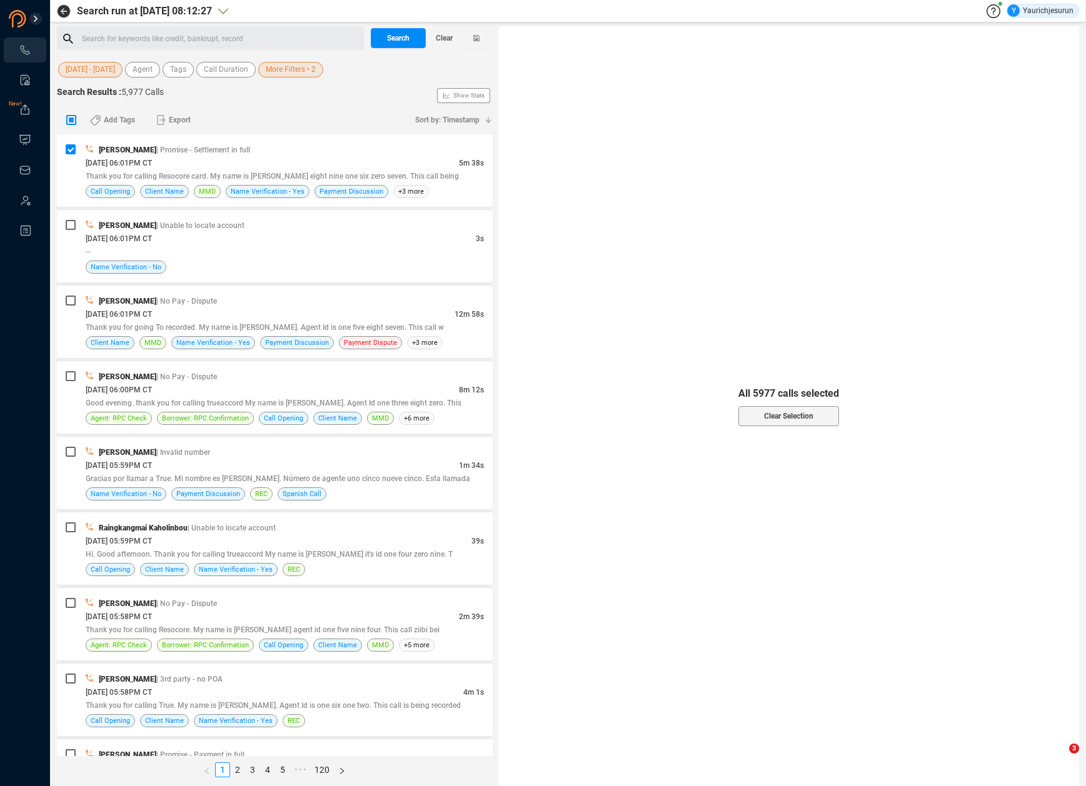
checkbox input "true"
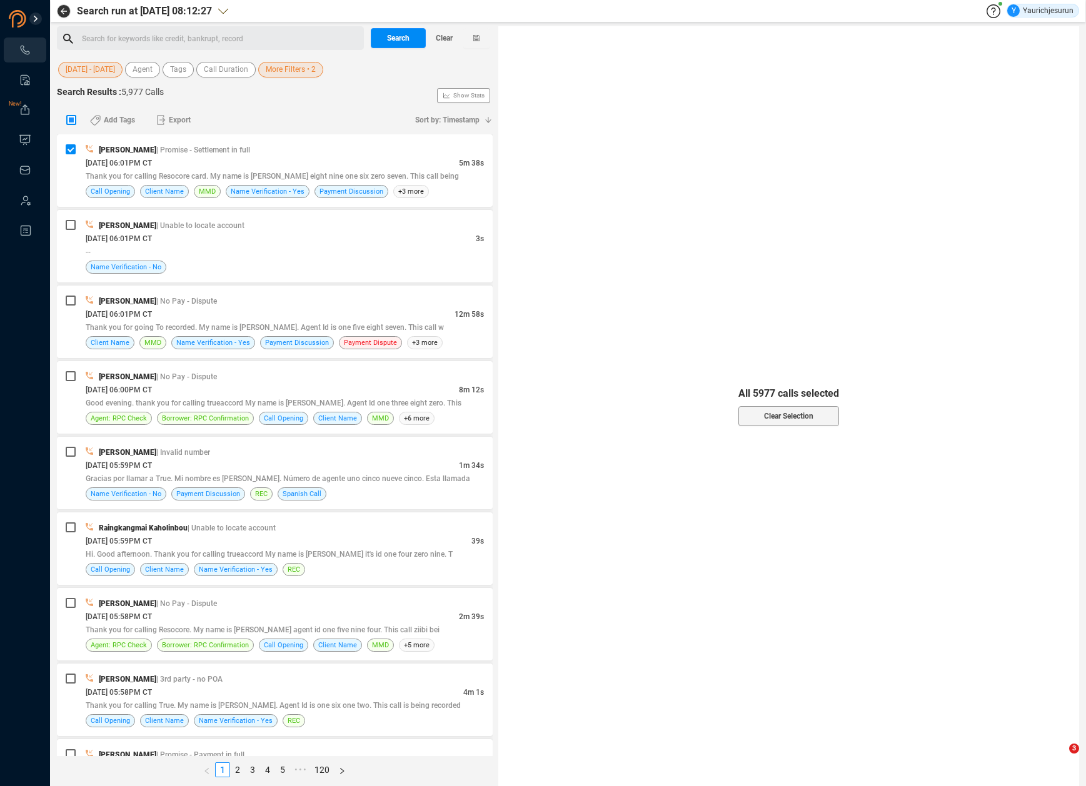
checkbox input "true"
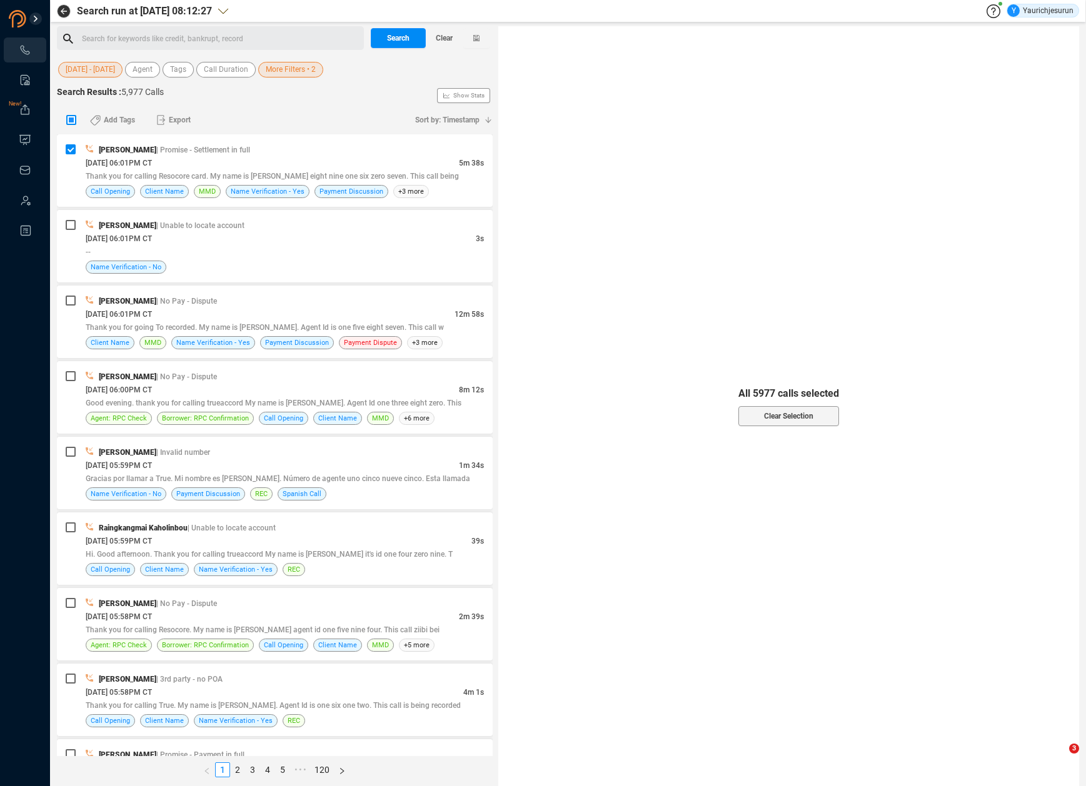
checkbox input "true"
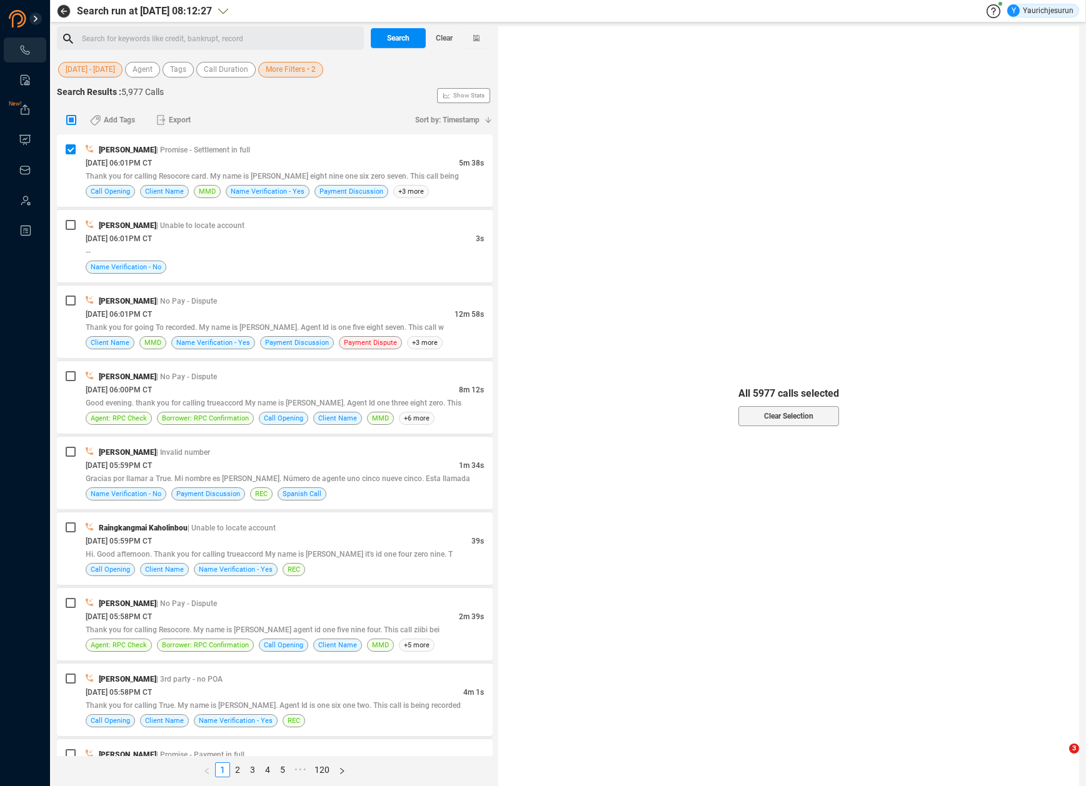
checkbox input "true"
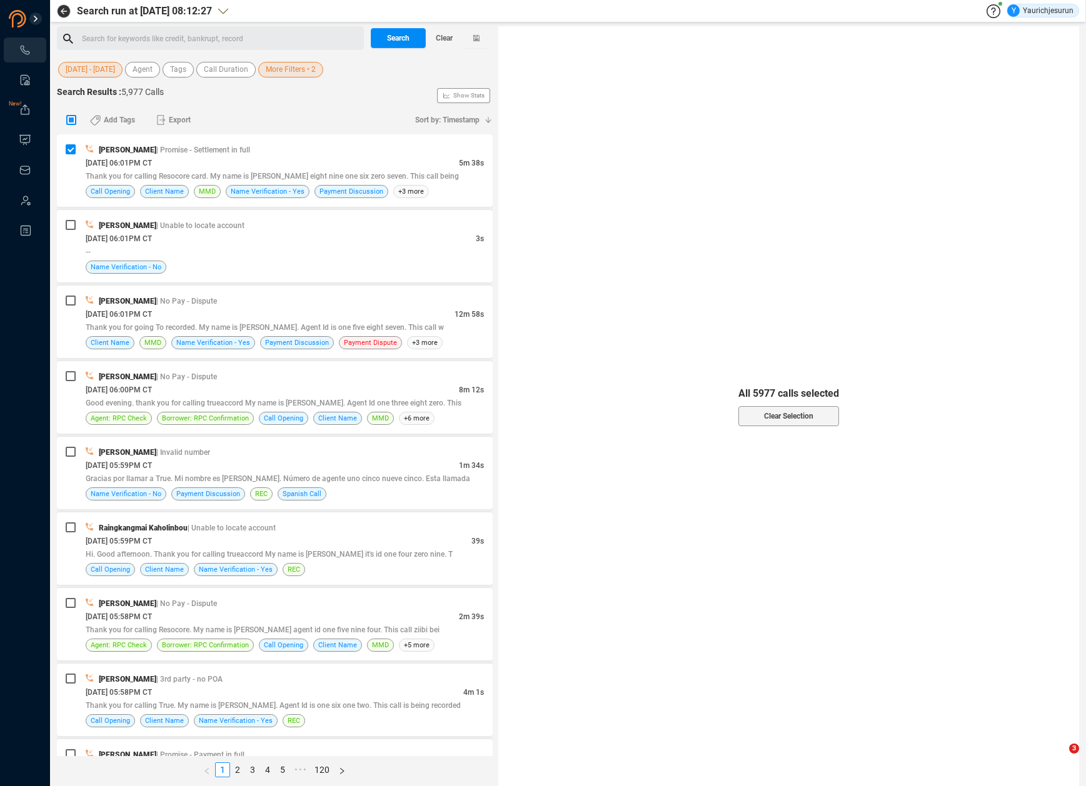
checkbox input "true"
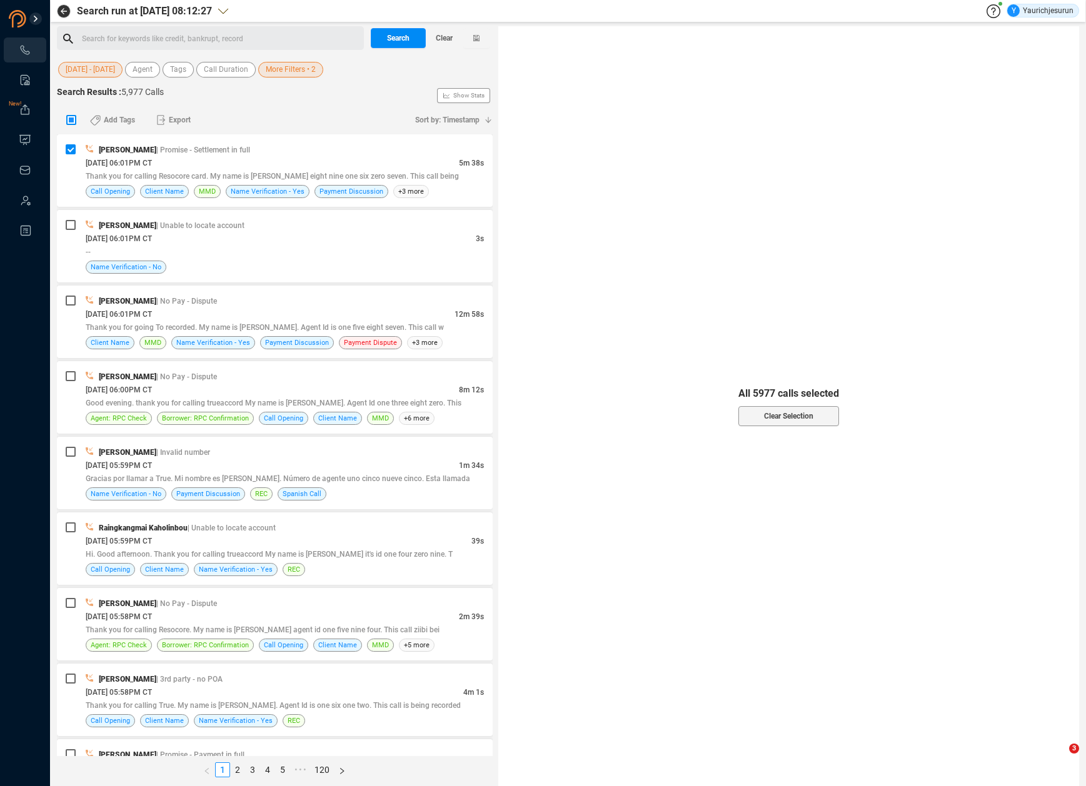
checkbox input "true"
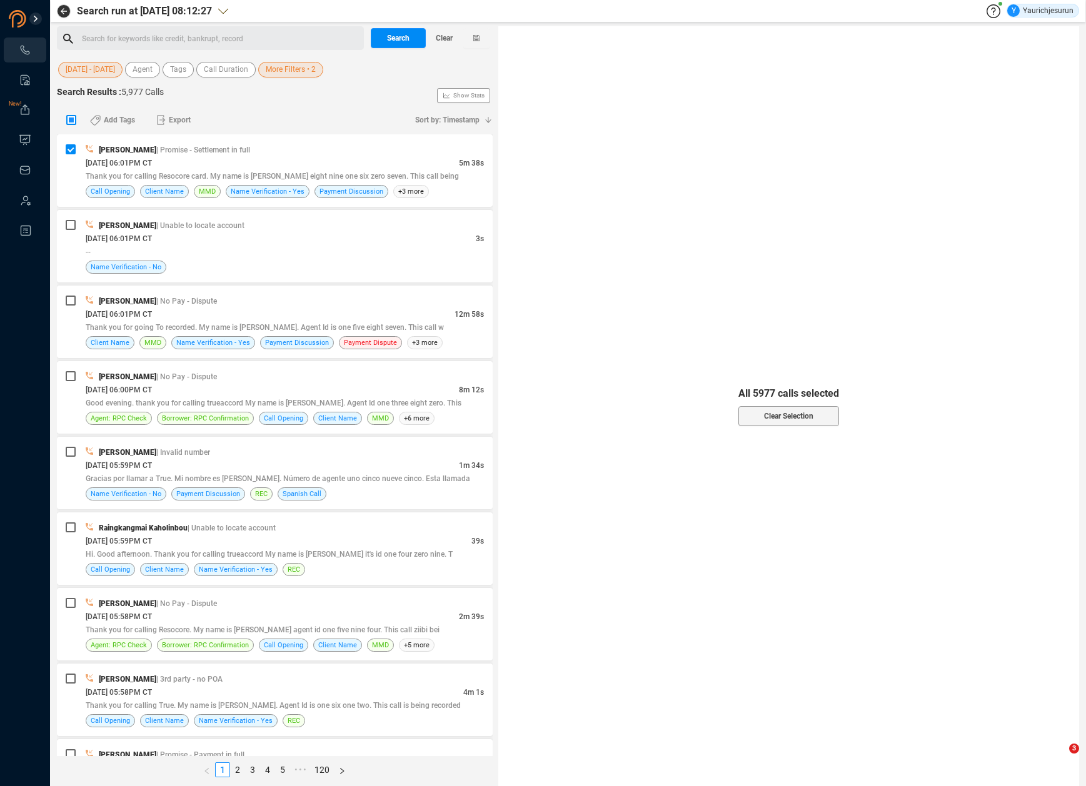
checkbox input "true"
click at [790, 406] on span "Select All" at bounding box center [788, 404] width 31 height 20
click at [186, 118] on span "Export" at bounding box center [180, 120] width 22 height 20
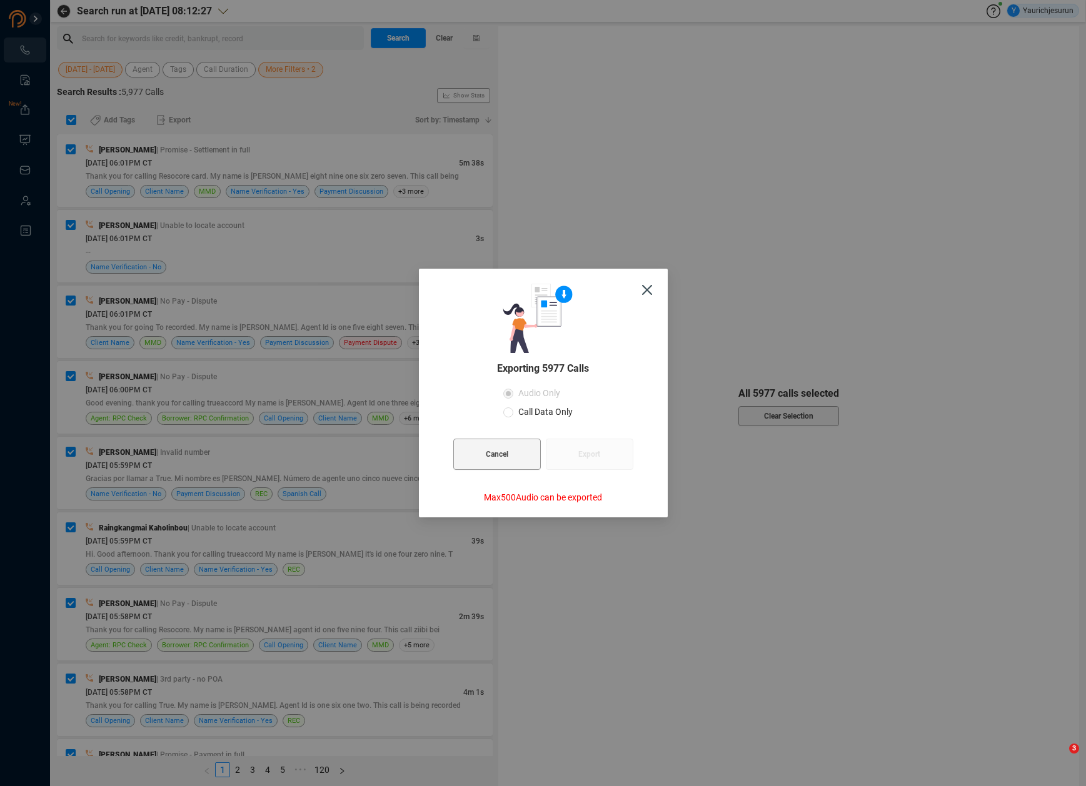
click at [546, 414] on span "Call Data Only" at bounding box center [545, 412] width 64 height 10
click at [513, 414] on input "Call Data Only" at bounding box center [508, 413] width 10 height 10
radio input "true"
radio input "false"
click at [598, 456] on span "Export" at bounding box center [589, 454] width 22 height 31
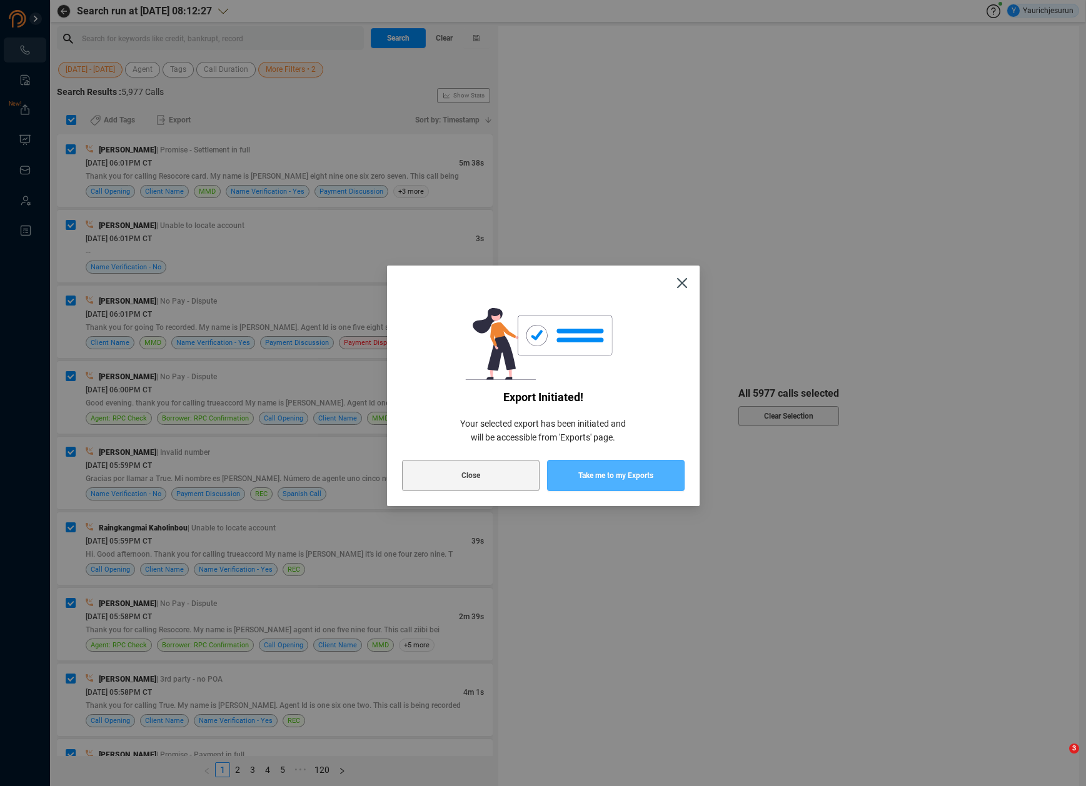
click at [595, 483] on span "Take me to my Exports" at bounding box center [615, 475] width 75 height 31
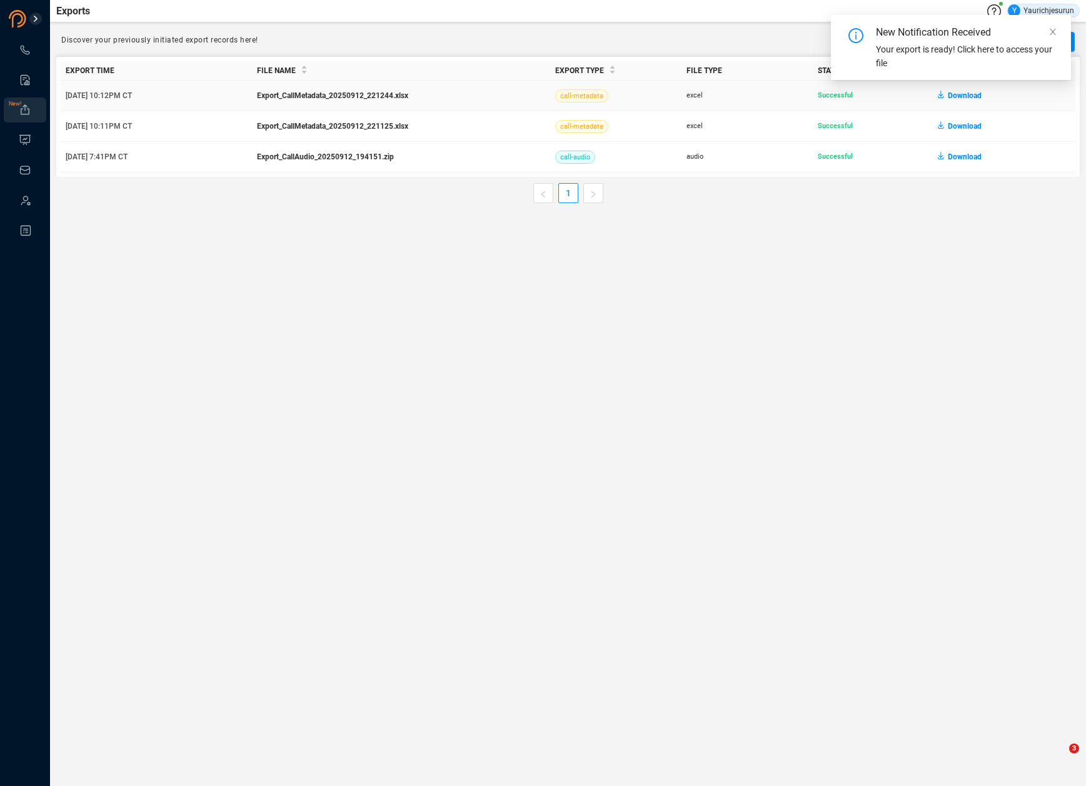
click at [971, 96] on span "Download" at bounding box center [965, 96] width 34 height 20
